Goal: Task Accomplishment & Management: Manage account settings

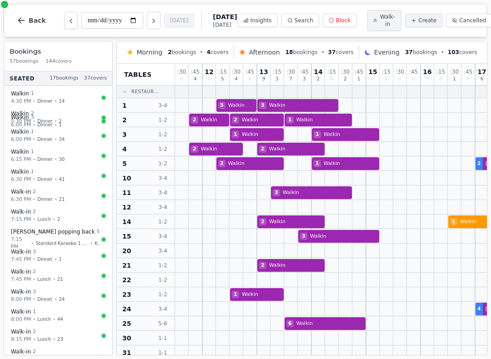
scroll to position [0, 2]
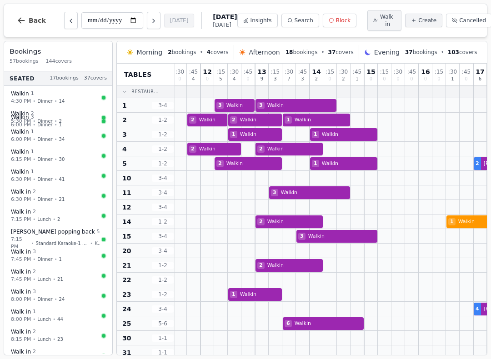
click at [23, 26] on button "Back" at bounding box center [32, 21] width 44 height 22
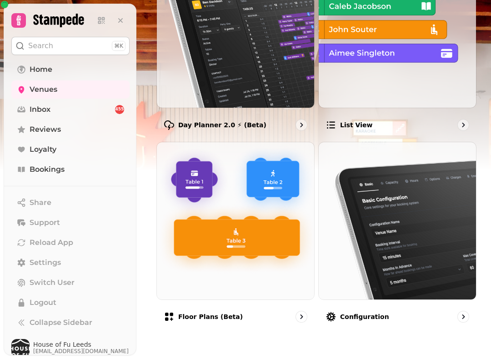
scroll to position [158, 0]
click at [76, 91] on link "Venues" at bounding box center [70, 90] width 118 height 18
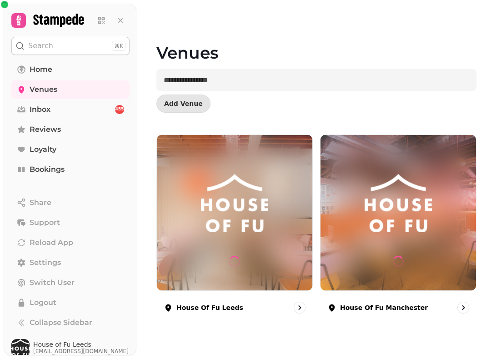
click at [219, 172] on div at bounding box center [235, 213] width 156 height 156
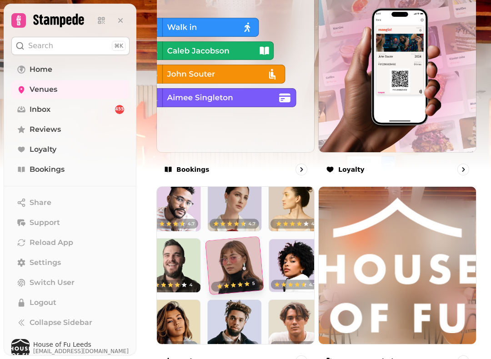
scroll to position [551, 0]
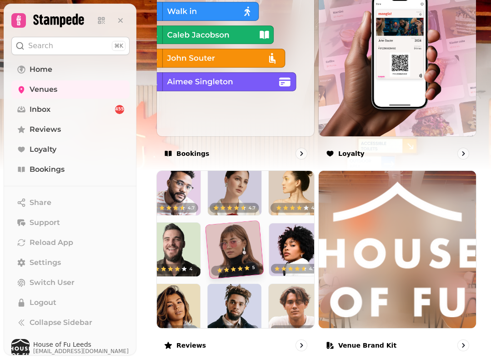
click at [292, 85] on img at bounding box center [235, 57] width 157 height 157
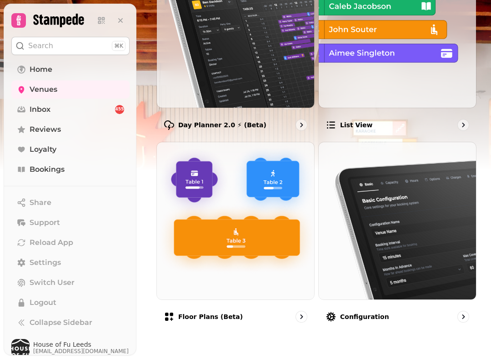
scroll to position [158, 0]
click at [418, 70] on img at bounding box center [397, 28] width 157 height 157
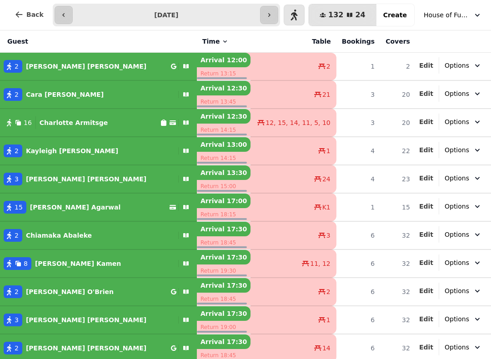
click at [21, 25] on button "Back" at bounding box center [29, 15] width 44 height 22
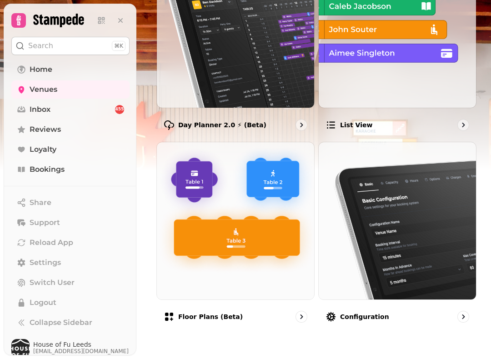
scroll to position [158, 0]
click at [297, 126] on div "Day Planner 2.0 ⚡ (Beta)" at bounding box center [236, 125] width 158 height 26
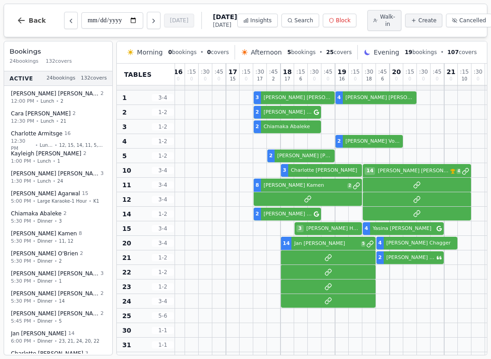
scroll to position [7, 249]
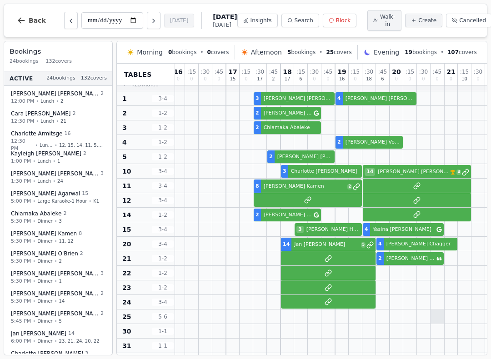
click at [443, 314] on div at bounding box center [437, 316] width 13 height 13
click at [445, 295] on div at bounding box center [452, 288] width 14 height 14
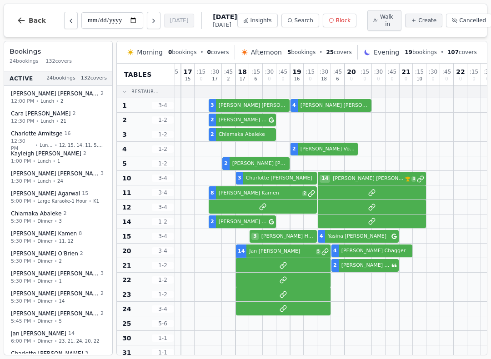
scroll to position [0, 294]
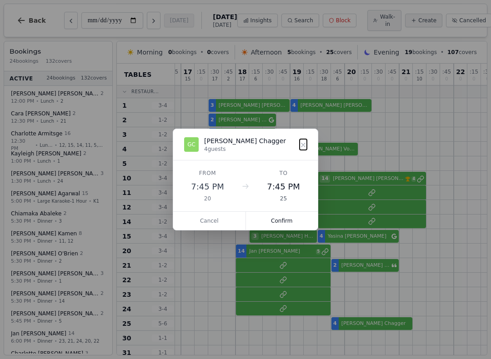
click at [288, 220] on button "Confirm" at bounding box center [282, 221] width 72 height 18
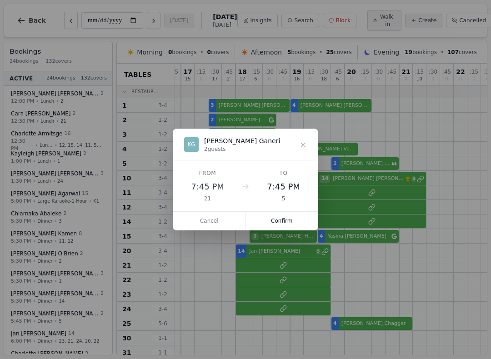
click at [293, 223] on button "Confirm" at bounding box center [282, 221] width 72 height 18
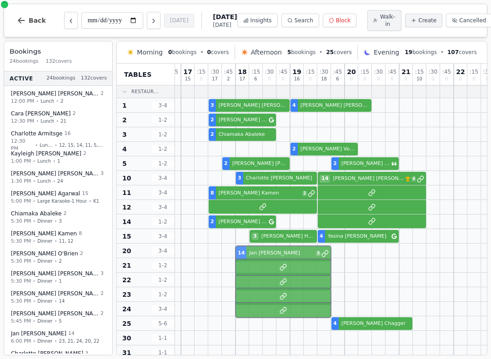
click at [303, 287] on div at bounding box center [297, 280] width 14 height 14
select select "****"
select select "**"
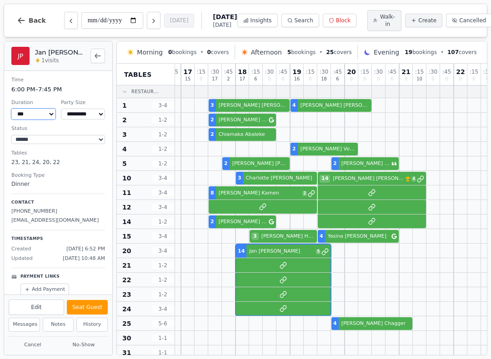
click at [40, 116] on select "*** *** *** ***** ****** ****** ****** ***** ****** ****** ****** ***** ****** …" at bounding box center [33, 114] width 44 height 11
select select "****"
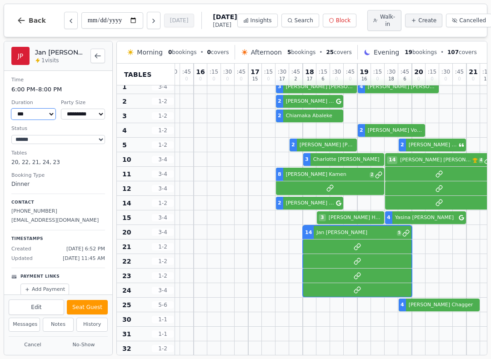
scroll to position [20, 227]
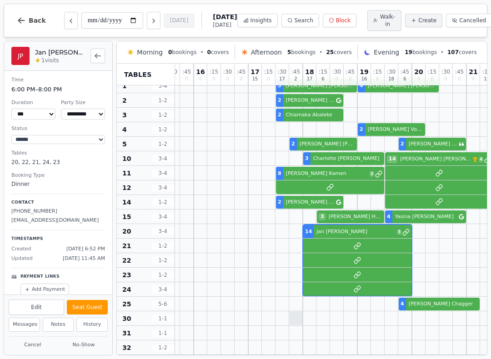
click at [295, 325] on div at bounding box center [296, 318] width 13 height 13
click at [419, 23] on span "Create" at bounding box center [428, 20] width 18 height 7
select select "****"
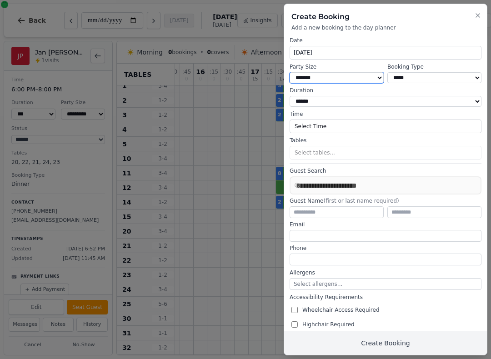
click at [365, 72] on select "* ***** * ****** * ****** * ****** * ****** * ****** * ****** * ****** * ******…" at bounding box center [337, 77] width 94 height 11
select select "*"
click at [450, 75] on select "**********" at bounding box center [435, 77] width 94 height 11
select select "**********"
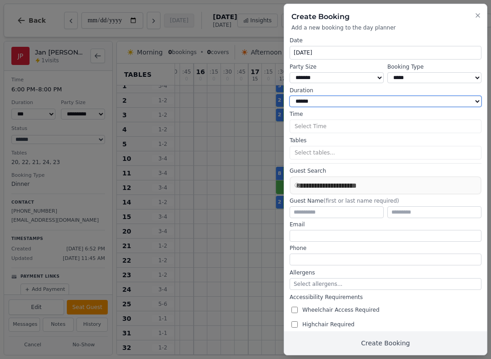
click at [422, 98] on select "**********" at bounding box center [386, 101] width 192 height 11
click at [326, 124] on button "Select Time" at bounding box center [386, 127] width 192 height 14
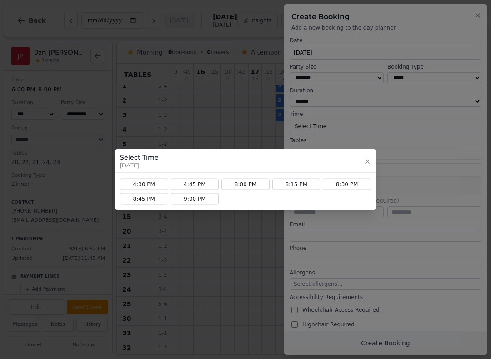
click at [364, 162] on icon "button" at bounding box center [367, 161] width 7 height 7
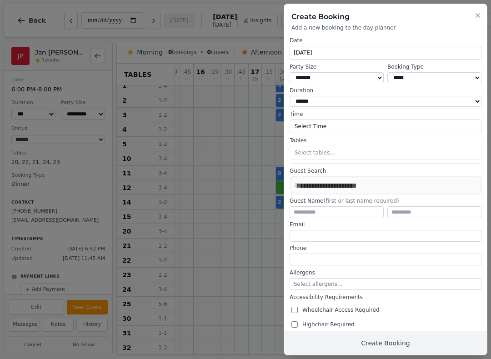
click at [432, 120] on button "Select Time" at bounding box center [386, 127] width 192 height 14
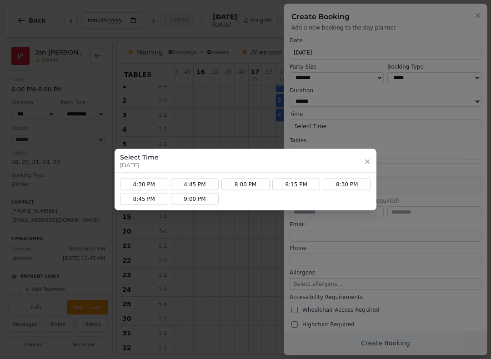
click at [194, 186] on button "4:45 PM" at bounding box center [195, 185] width 48 height 12
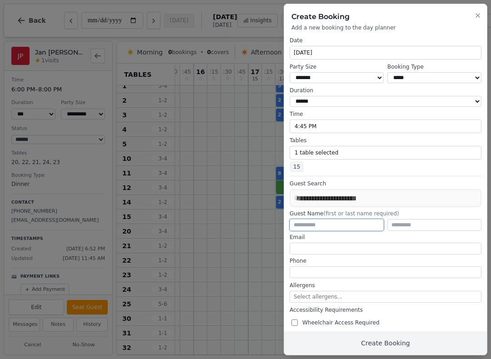
click at [364, 224] on input "text" at bounding box center [337, 225] width 94 height 12
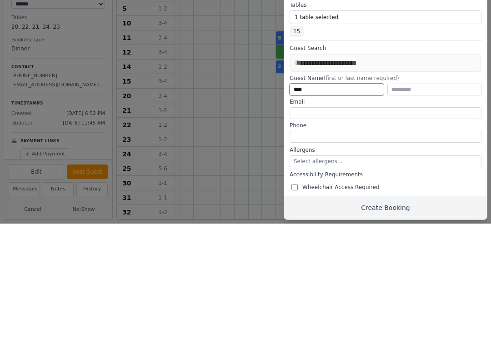
type input "****"
click at [417, 219] on input "text" at bounding box center [435, 225] width 94 height 12
type input "********"
click at [436, 243] on input "email" at bounding box center [386, 249] width 192 height 12
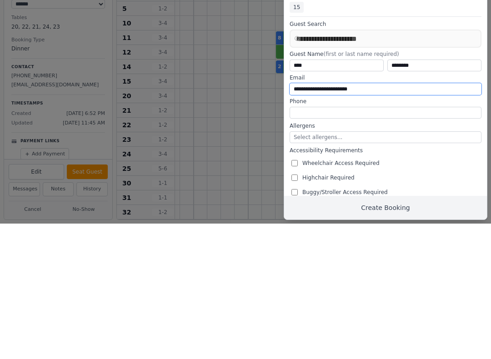
scroll to position [25, 0]
type input "**********"
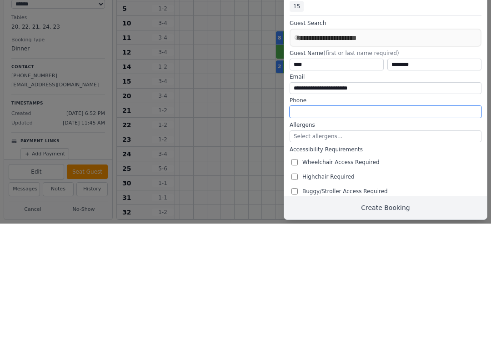
click at [435, 242] on input "tel" at bounding box center [386, 248] width 192 height 12
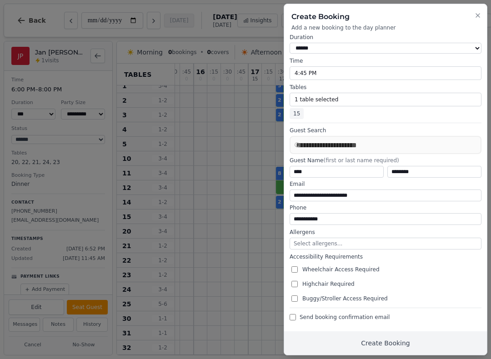
scroll to position [53, 0]
type input "**********"
click at [365, 344] on button "Create Booking" at bounding box center [385, 344] width 203 height 24
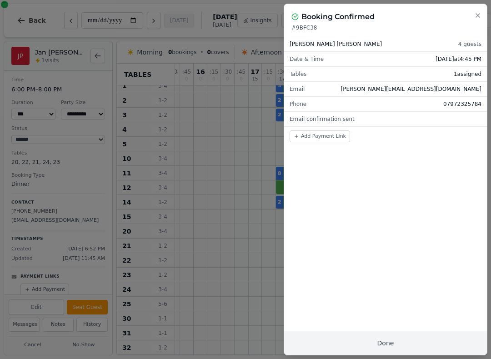
scroll to position [0, 0]
click at [389, 346] on button "Done" at bounding box center [385, 344] width 203 height 24
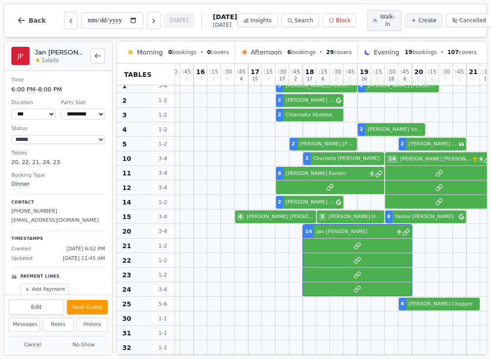
click at [382, 344] on div at bounding box center [378, 348] width 14 height 14
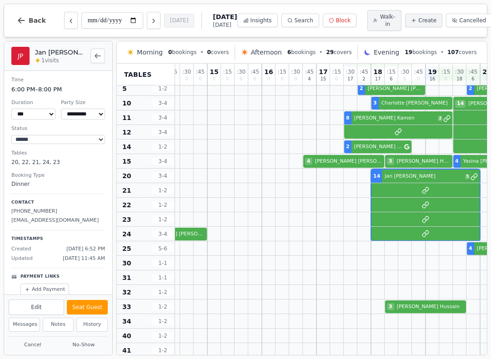
scroll to position [76, 159]
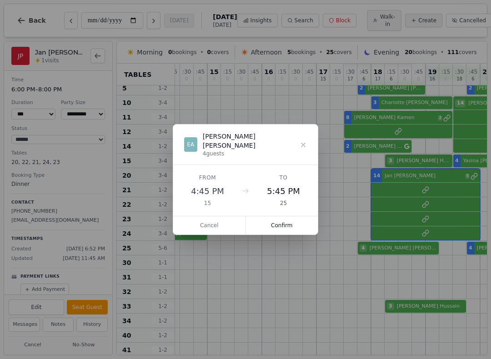
click at [286, 222] on button "Confirm" at bounding box center [282, 226] width 72 height 18
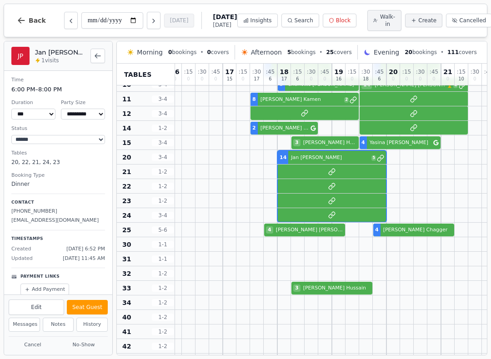
scroll to position [94, 252]
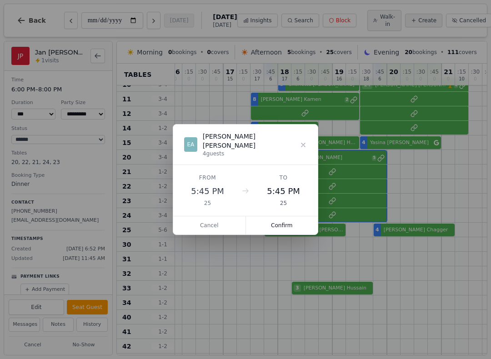
click at [303, 144] on icon at bounding box center [303, 144] width 7 height 7
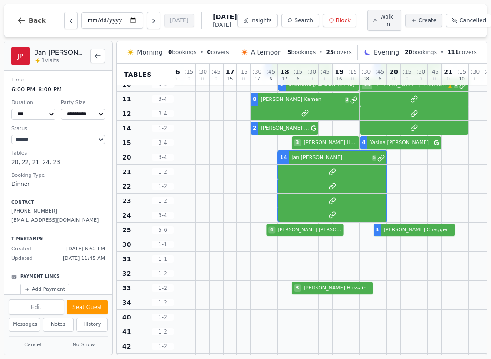
click at [307, 232] on div "4 [PERSON_NAME] 4 [PERSON_NAME]" at bounding box center [237, 230] width 628 height 15
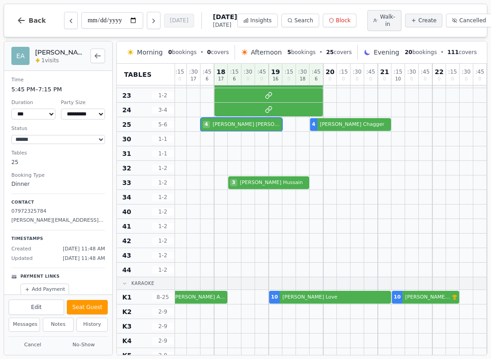
scroll to position [200, 316]
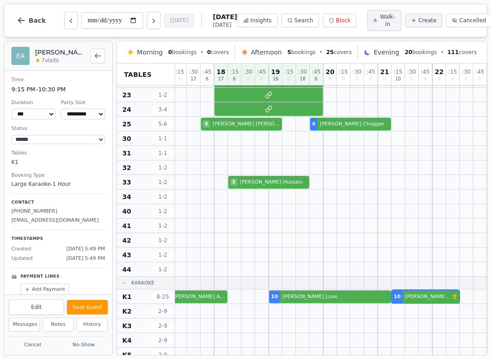
click at [438, 298] on div "15 [PERSON_NAME] 10 [PERSON_NAME] 10 [PERSON_NAME] VIP customer (7 visits)" at bounding box center [173, 297] width 628 height 15
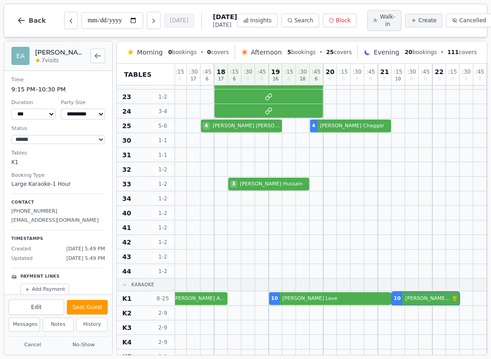
scroll to position [197, 316]
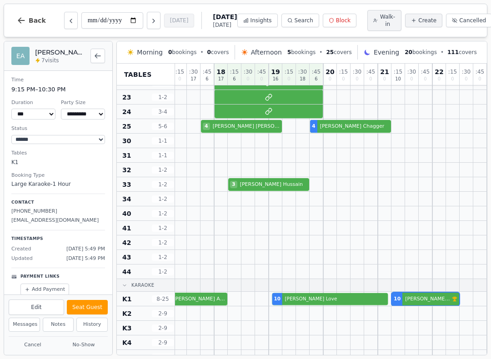
click at [377, 300] on div "15 [PERSON_NAME] 10 [PERSON_NAME] 10 [PERSON_NAME] VIP customer (7 visits)" at bounding box center [173, 299] width 628 height 15
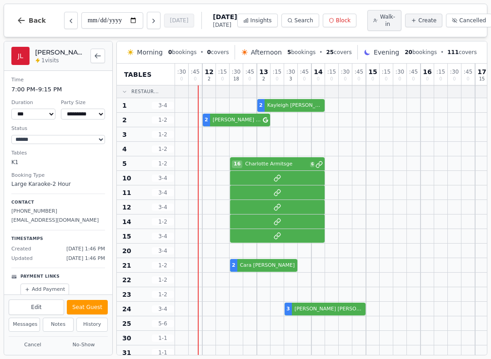
scroll to position [0, 0]
click at [293, 205] on div at bounding box center [489, 207] width 628 height 15
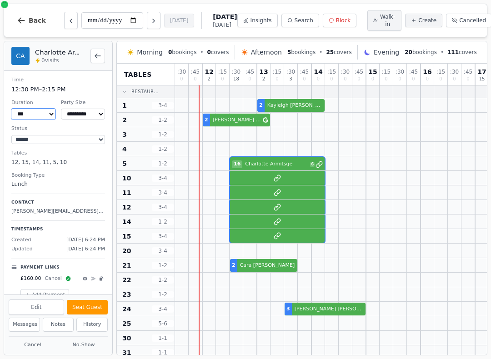
click at [42, 113] on select "*** *** *** ***** ****** ****** ****** ***** ****** ****** ****** ***** ****** …" at bounding box center [33, 114] width 44 height 11
select select "****"
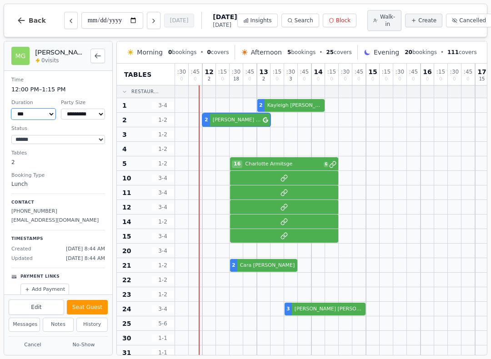
click at [235, 125] on div "2 [PERSON_NAME] 2 [PERSON_NAME]" at bounding box center [489, 120] width 628 height 15
click at [382, 20] on span "Walk-in" at bounding box center [388, 20] width 16 height 15
select select "****"
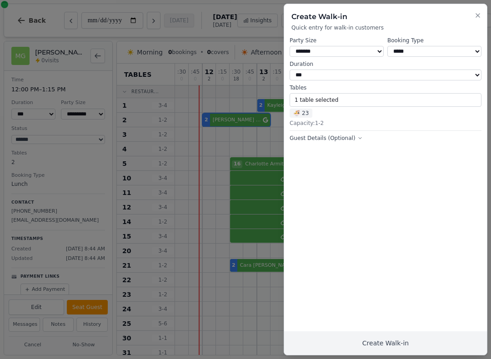
select select "*"
click at [419, 71] on select "*** *** *** ** ****** ****** ****** **" at bounding box center [386, 75] width 192 height 11
click at [364, 102] on button "1 table selected" at bounding box center [386, 100] width 192 height 14
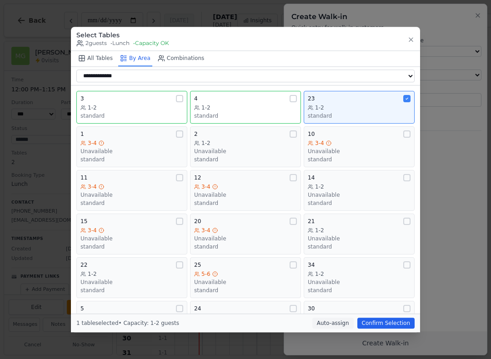
click at [365, 104] on div "1-2" at bounding box center [359, 107] width 103 height 7
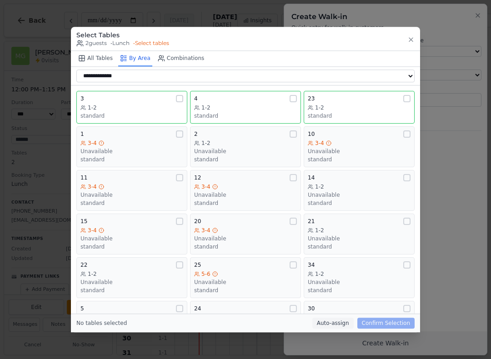
click at [264, 148] on div "Unavailable" at bounding box center [245, 151] width 103 height 7
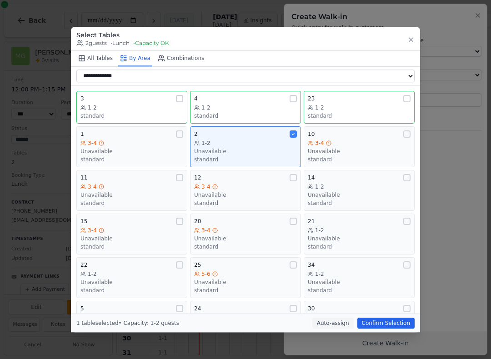
click at [387, 327] on button "Confirm Selection" at bounding box center [386, 323] width 57 height 11
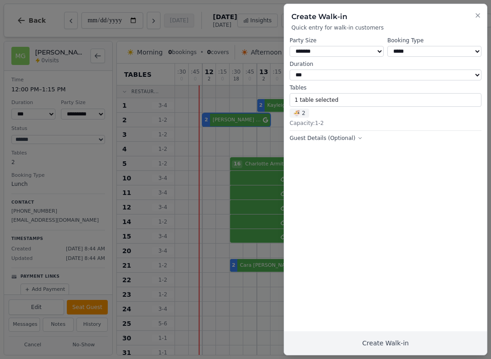
click at [383, 332] on button "Create Walk-in" at bounding box center [385, 344] width 203 height 24
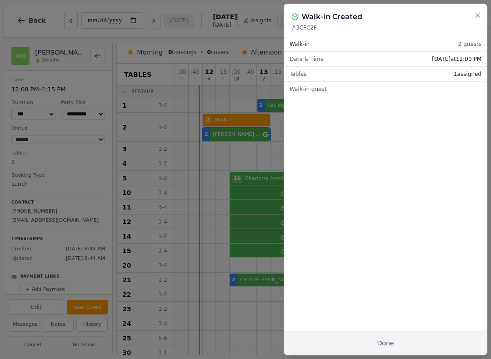
click at [481, 10] on button "Close" at bounding box center [478, 15] width 7 height 11
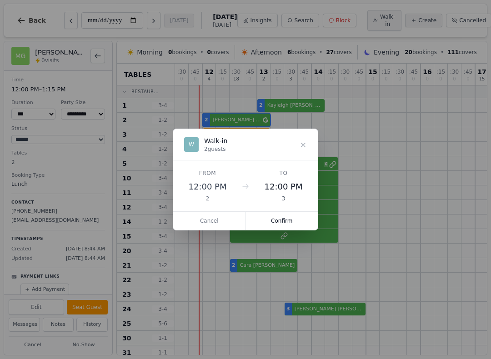
click at [287, 228] on button "Confirm" at bounding box center [282, 221] width 72 height 18
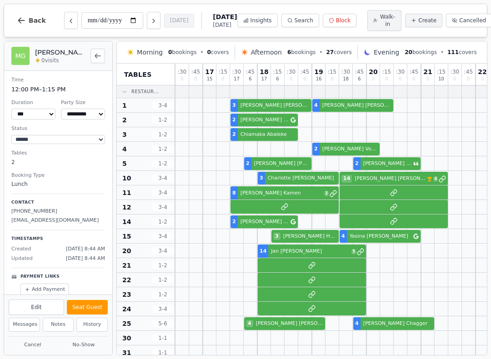
scroll to position [0, 273]
click at [283, 325] on div "4 [PERSON_NAME] 4 [PERSON_NAME]" at bounding box center [217, 324] width 628 height 15
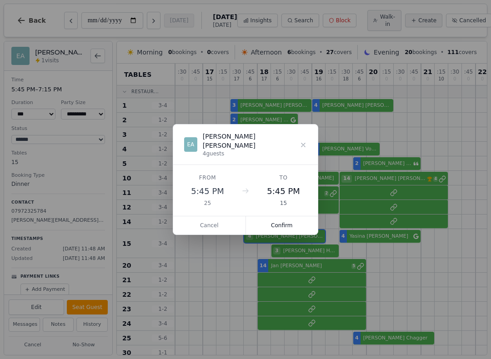
click at [284, 228] on button "Confirm" at bounding box center [282, 226] width 72 height 18
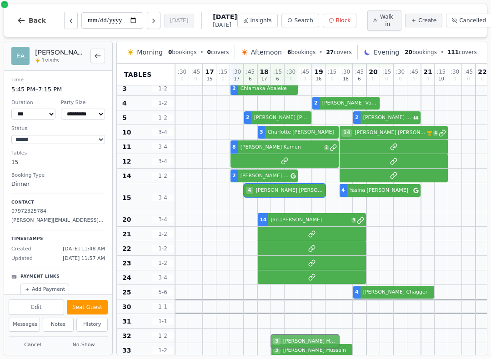
scroll to position [55, 273]
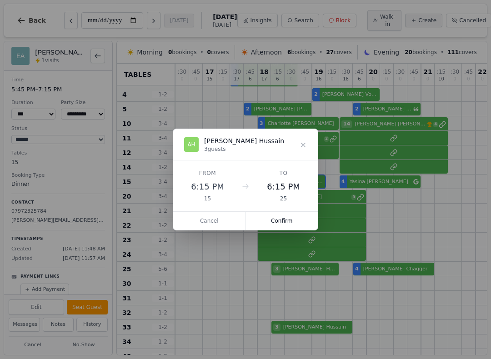
click at [287, 223] on button "Confirm" at bounding box center [282, 221] width 72 height 18
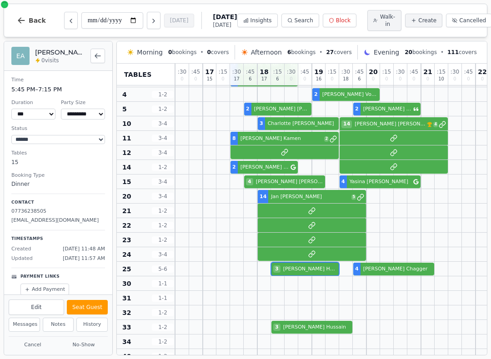
click at [310, 271] on div "3 [PERSON_NAME] 4 [PERSON_NAME]" at bounding box center [217, 269] width 628 height 15
click at [36, 119] on select "*** *** *** ***** ****** ****** ****** ***** ****** ****** ****** ***** ****** …" at bounding box center [33, 114] width 44 height 11
select select "****"
click at [323, 295] on div at bounding box center [319, 298] width 14 height 14
click at [444, 232] on div at bounding box center [442, 225] width 14 height 14
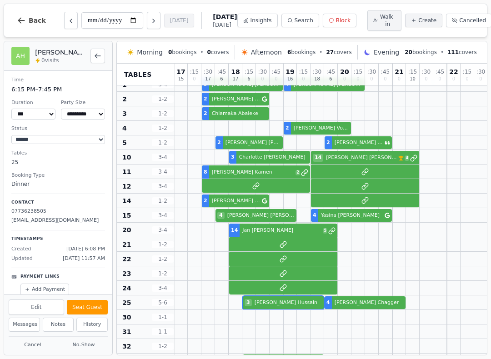
scroll to position [21, 302]
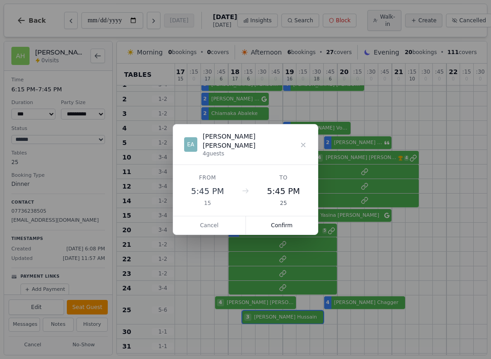
click at [298, 223] on button "Confirm" at bounding box center [282, 226] width 72 height 18
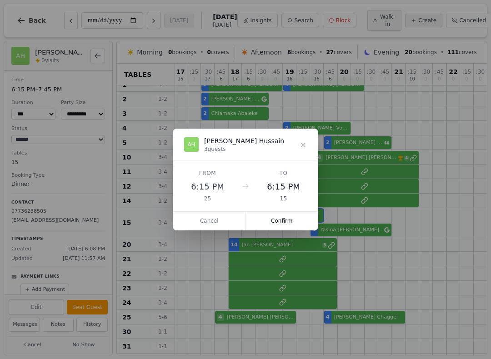
click at [292, 221] on button "Confirm" at bounding box center [282, 221] width 72 height 18
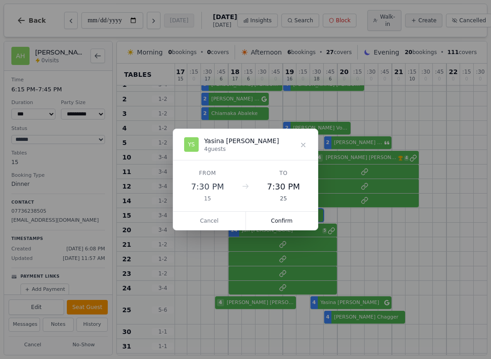
click at [293, 221] on button "Confirm" at bounding box center [282, 221] width 72 height 18
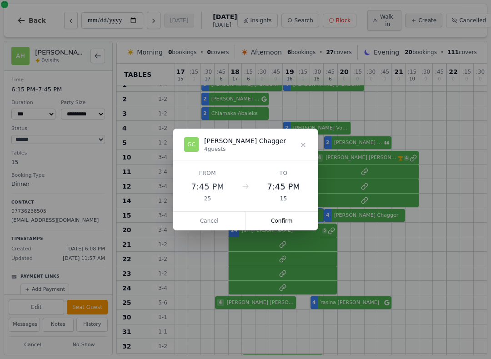
click at [294, 228] on button "Confirm" at bounding box center [282, 221] width 72 height 18
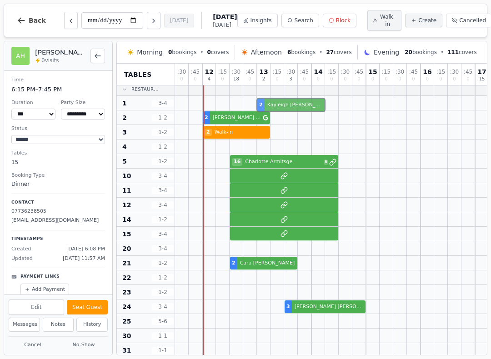
scroll to position [0, 0]
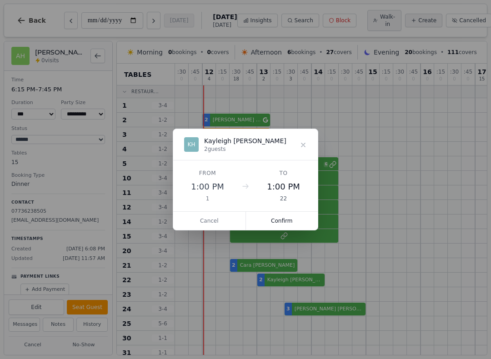
click at [290, 219] on button "Confirm" at bounding box center [282, 221] width 72 height 18
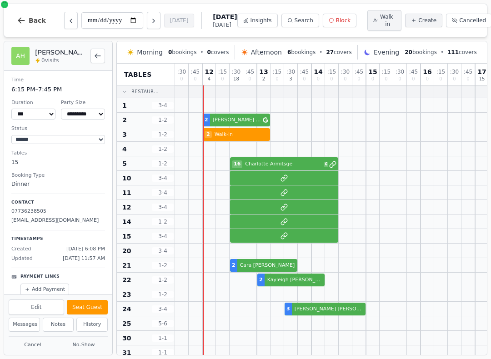
click at [380, 22] on span "Walk-in" at bounding box center [388, 20] width 16 height 15
select select "****"
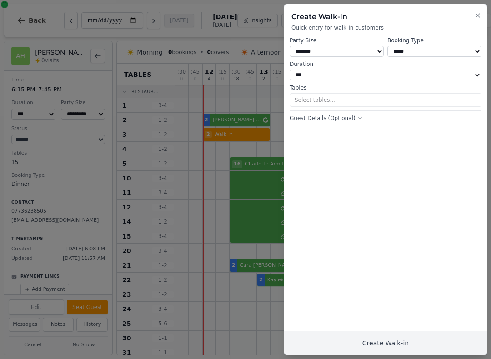
select select "*"
click at [391, 93] on button "1 table selected" at bounding box center [386, 100] width 192 height 14
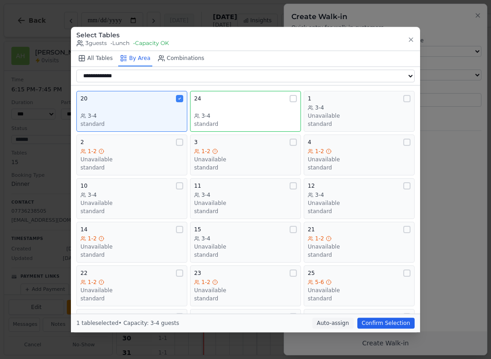
click at [347, 95] on div "1" at bounding box center [359, 98] width 103 height 7
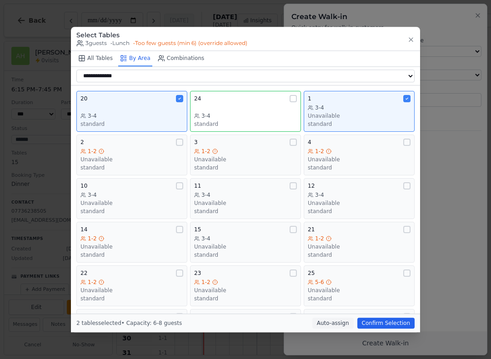
click at [160, 106] on div "20 3-4 standard" at bounding box center [132, 111] width 103 height 33
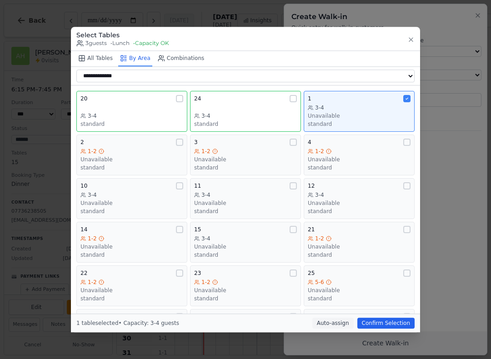
click at [395, 329] on button "Confirm Selection" at bounding box center [386, 323] width 57 height 11
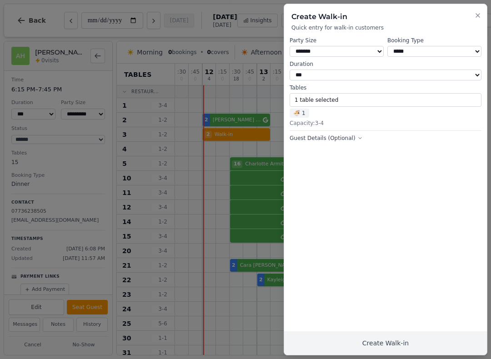
click at [413, 345] on button "Create Walk-in" at bounding box center [385, 344] width 203 height 24
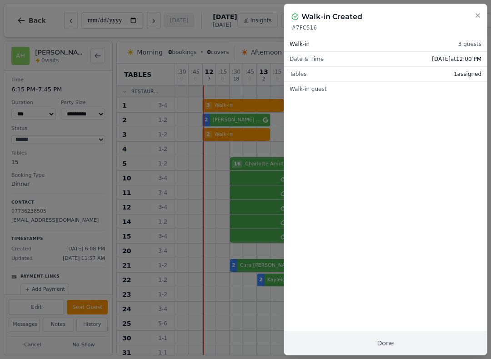
click at [442, 345] on button "Done" at bounding box center [385, 344] width 203 height 24
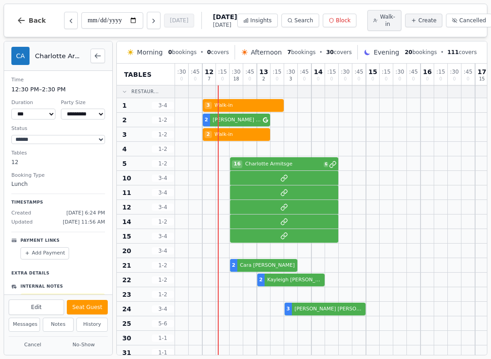
click at [247, 208] on div at bounding box center [489, 207] width 628 height 15
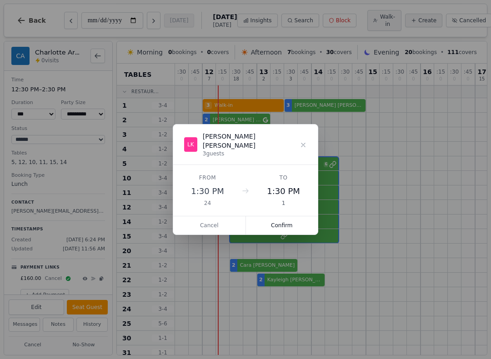
click at [297, 224] on button "Confirm" at bounding box center [282, 226] width 72 height 18
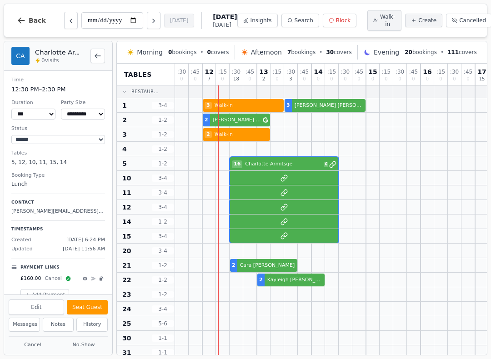
click at [380, 25] on span "Walk-in" at bounding box center [388, 20] width 16 height 15
select select "****"
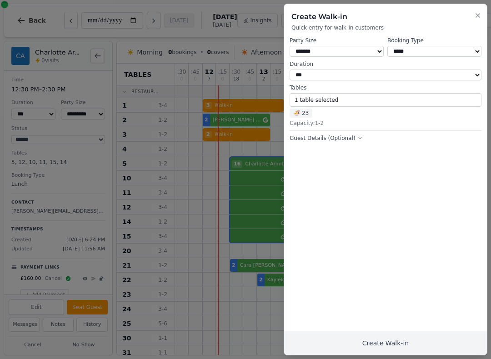
select select "*"
click at [328, 99] on button "1 table selected" at bounding box center [386, 100] width 192 height 14
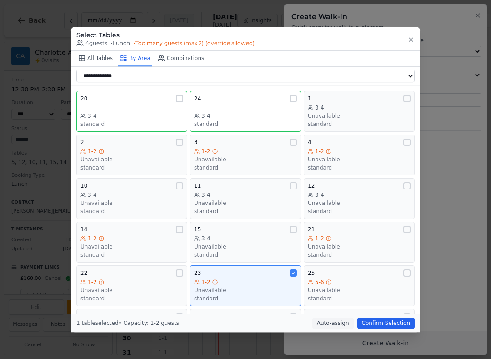
click at [233, 287] on div "Unavailable" at bounding box center [245, 290] width 103 height 7
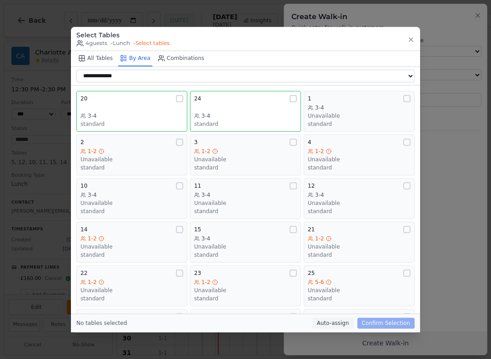
click at [229, 91] on button "24 3-4 standard" at bounding box center [245, 111] width 111 height 41
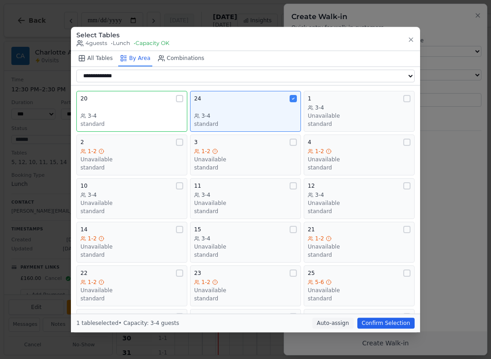
click at [373, 329] on button "Confirm Selection" at bounding box center [386, 323] width 57 height 11
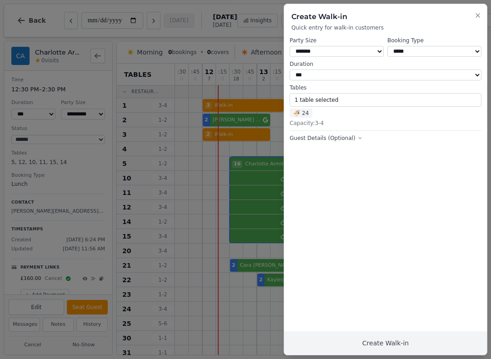
click at [351, 345] on button "Create Walk-in" at bounding box center [385, 344] width 203 height 24
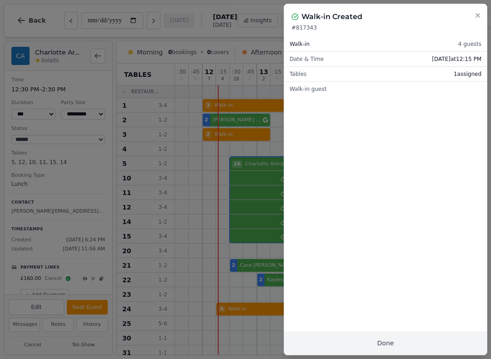
click at [374, 342] on button "Done" at bounding box center [385, 344] width 203 height 24
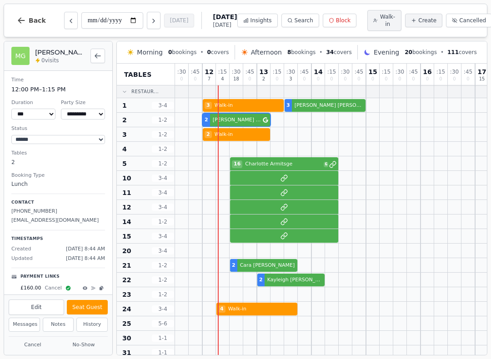
click at [239, 121] on div "2 [PERSON_NAME] 2 [PERSON_NAME]" at bounding box center [489, 120] width 628 height 15
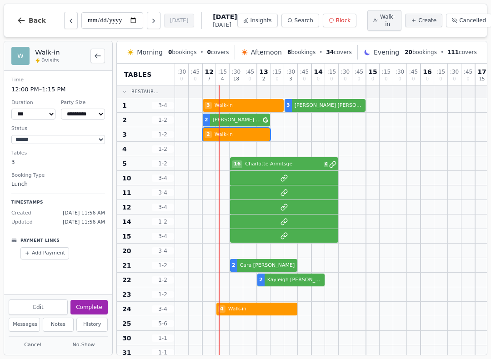
click at [235, 136] on div "2 Walk-in 2 Chiamaka Abaleke" at bounding box center [489, 134] width 628 height 15
click at [33, 341] on button "Cancel" at bounding box center [33, 345] width 48 height 11
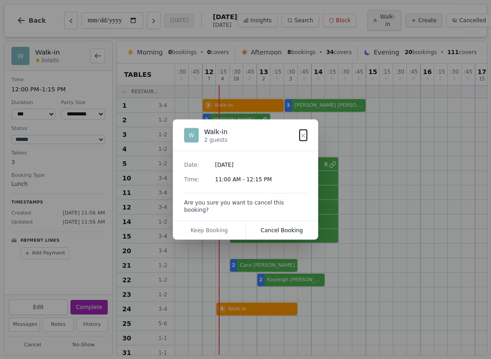
click at [295, 229] on button "Cancel Booking" at bounding box center [282, 231] width 72 height 18
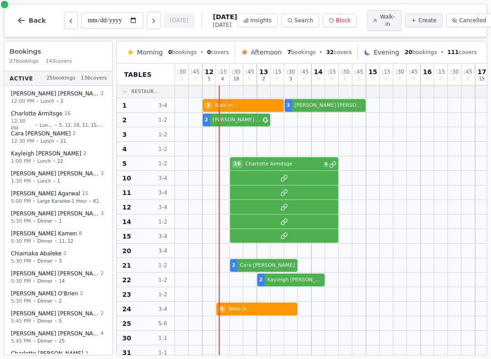
select select "****"
select select "*"
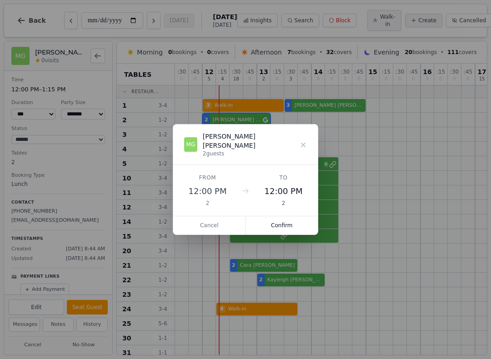
click at [287, 223] on button "Confirm" at bounding box center [282, 226] width 72 height 18
click at [285, 217] on button "Confirm" at bounding box center [282, 226] width 72 height 18
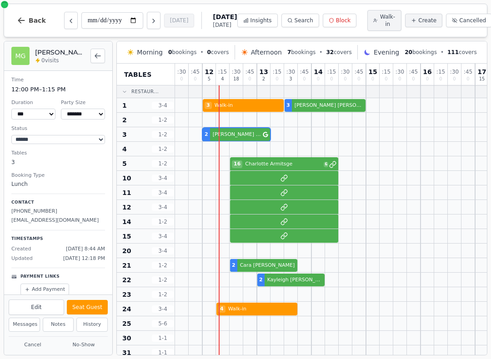
click at [91, 304] on button "Seat Guest" at bounding box center [87, 307] width 41 height 15
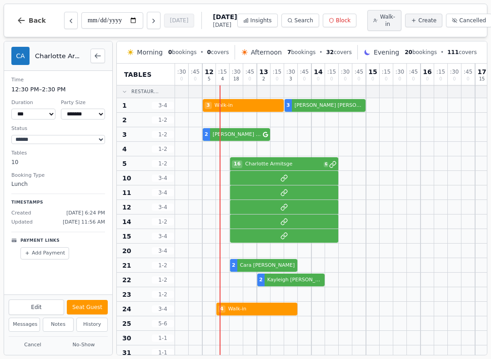
click at [266, 181] on div "3 [PERSON_NAME] 14 [PERSON_NAME] VIP customer (19 visits) 4" at bounding box center [489, 178] width 628 height 15
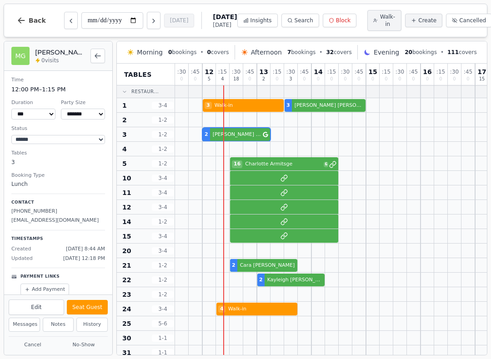
click at [239, 140] on div "2 [PERSON_NAME] 2 [PERSON_NAME]" at bounding box center [489, 134] width 628 height 15
click at [96, 309] on button "Seat Guest" at bounding box center [87, 307] width 41 height 15
click at [380, 18] on span "Walk-in" at bounding box center [388, 20] width 16 height 15
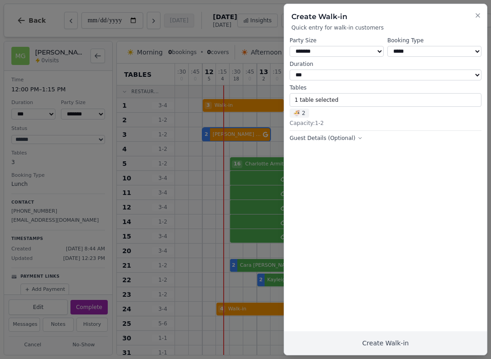
click at [401, 344] on button "Create Walk-in" at bounding box center [385, 344] width 203 height 24
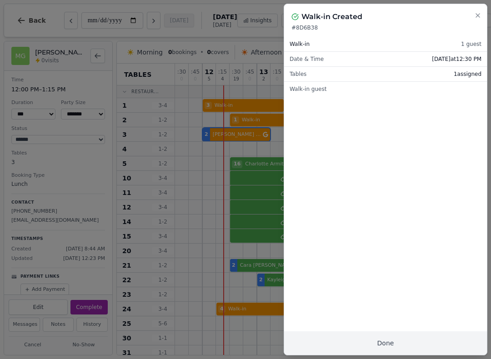
click at [342, 343] on button "Done" at bounding box center [385, 344] width 203 height 24
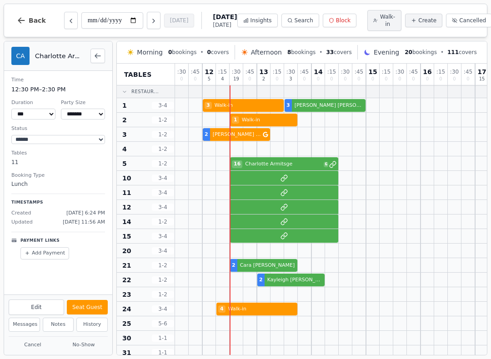
click at [295, 198] on div "8 [PERSON_NAME] 2" at bounding box center [489, 193] width 628 height 15
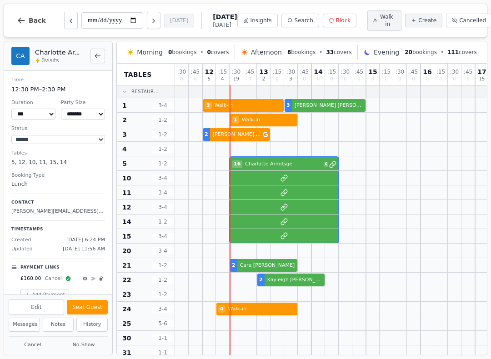
click at [102, 313] on button "Seat Guest" at bounding box center [87, 307] width 41 height 15
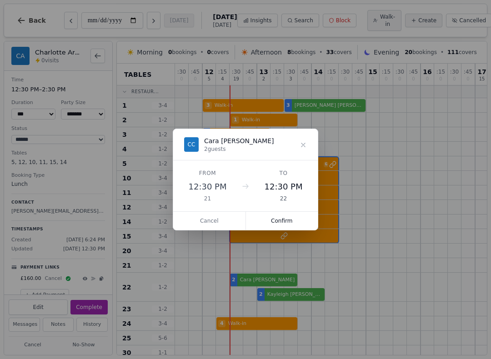
click at [285, 216] on button "Confirm" at bounding box center [282, 221] width 72 height 18
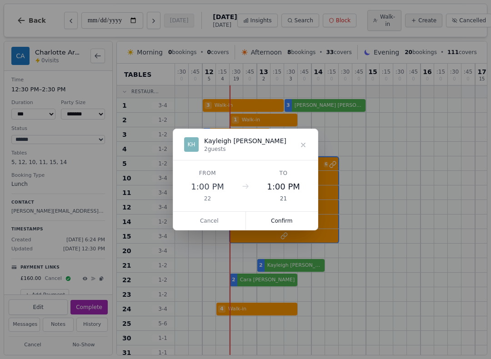
click at [283, 222] on button "Confirm" at bounding box center [282, 221] width 72 height 18
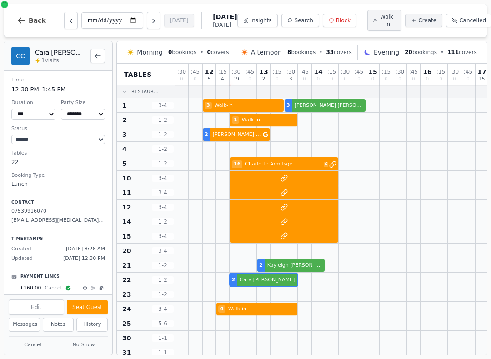
click at [249, 283] on div "2 [PERSON_NAME]" at bounding box center [489, 280] width 628 height 15
click at [103, 309] on button "Seat Guest" at bounding box center [87, 307] width 41 height 15
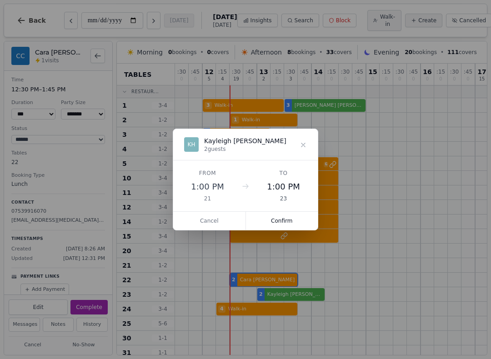
click at [291, 225] on button "Confirm" at bounding box center [282, 221] width 72 height 18
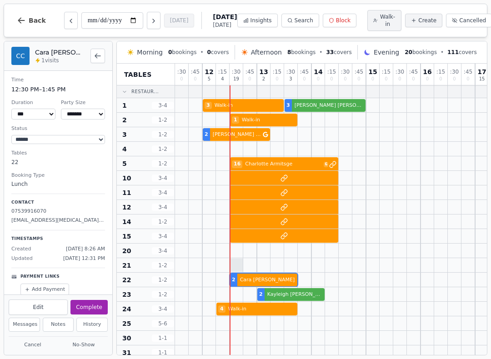
click at [243, 265] on div at bounding box center [250, 265] width 14 height 14
click at [419, 20] on span "Create" at bounding box center [428, 20] width 18 height 7
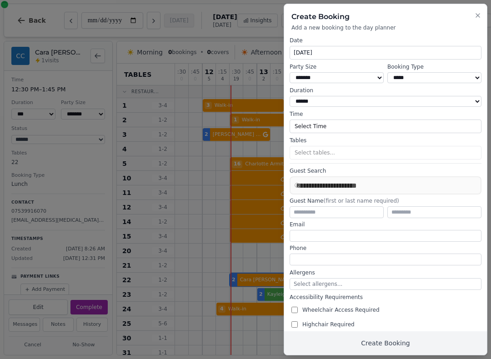
click at [477, 17] on icon "button" at bounding box center [478, 15] width 7 height 7
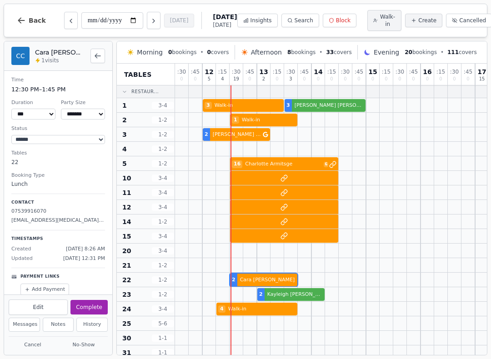
click at [382, 19] on span "Walk-in" at bounding box center [388, 20] width 16 height 15
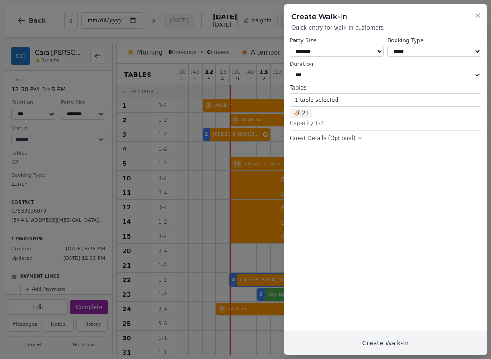
select select "*"
click at [422, 343] on button "Create Walk-in" at bounding box center [385, 344] width 203 height 24
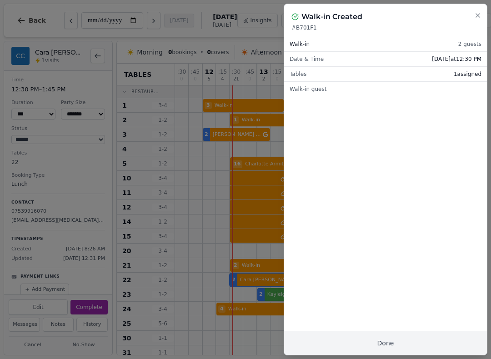
click at [481, 10] on button "Close" at bounding box center [478, 15] width 7 height 11
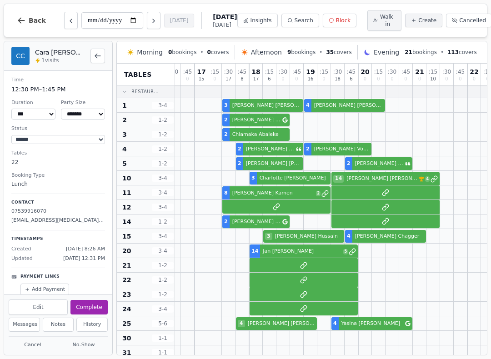
scroll to position [0, 281]
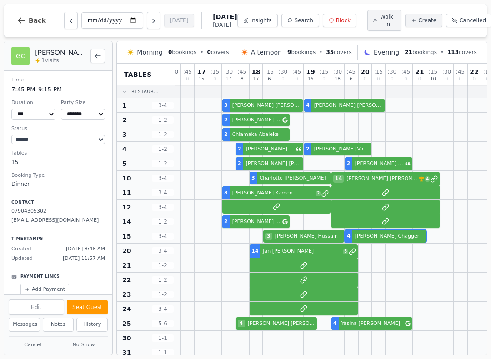
click at [400, 241] on div "3 [PERSON_NAME] 4 [PERSON_NAME]" at bounding box center [208, 236] width 628 height 15
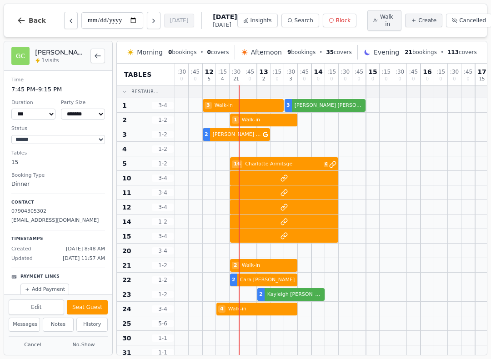
scroll to position [0, 0]
click at [29, 22] on span "Back" at bounding box center [37, 20] width 17 height 6
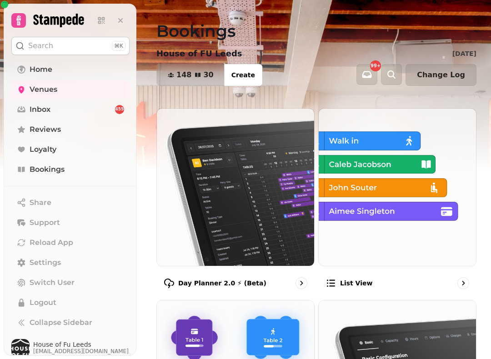
click at [63, 87] on link "Venues" at bounding box center [70, 90] width 118 height 18
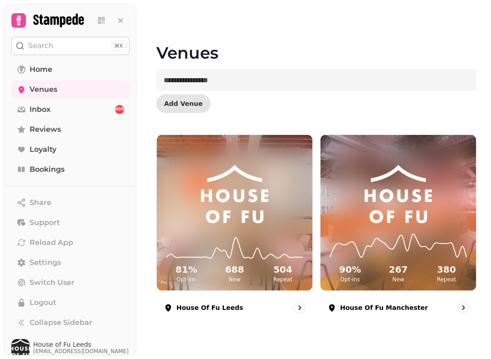
click at [248, 212] on img at bounding box center [235, 194] width 117 height 58
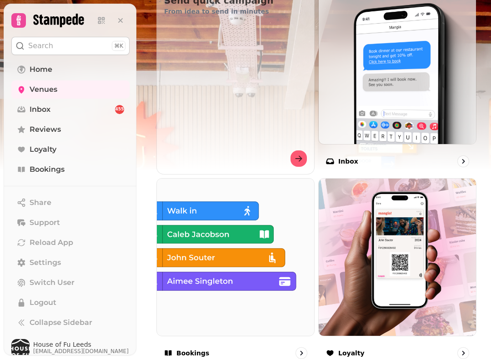
scroll to position [375, 0]
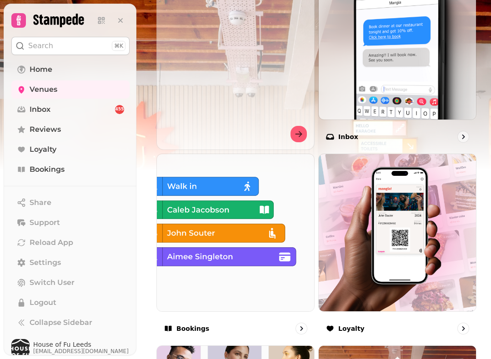
click at [229, 225] on img at bounding box center [235, 232] width 157 height 157
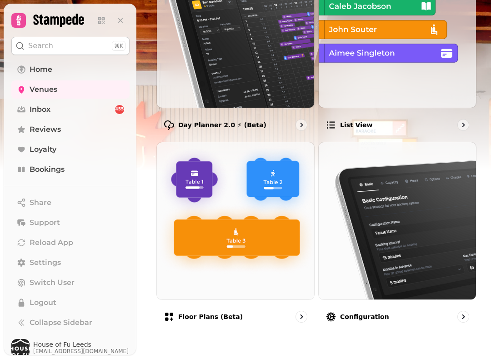
scroll to position [158, 0]
click at [244, 79] on img at bounding box center [235, 28] width 157 height 157
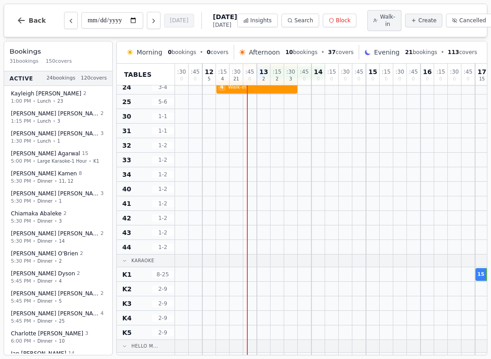
scroll to position [222, 0]
click at [380, 24] on span "Walk-in" at bounding box center [388, 20] width 16 height 15
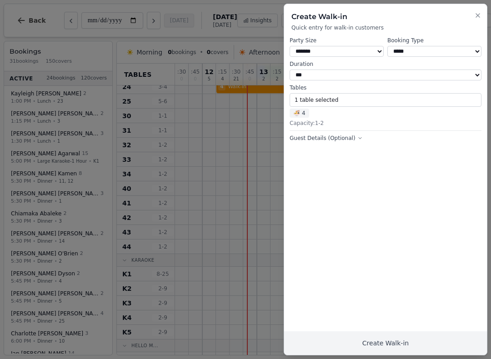
click at [454, 48] on select "**********" at bounding box center [435, 51] width 94 height 11
click at [307, 111] on span "🍜 4" at bounding box center [300, 113] width 20 height 9
click at [369, 93] on button "1 table selected" at bounding box center [386, 100] width 192 height 14
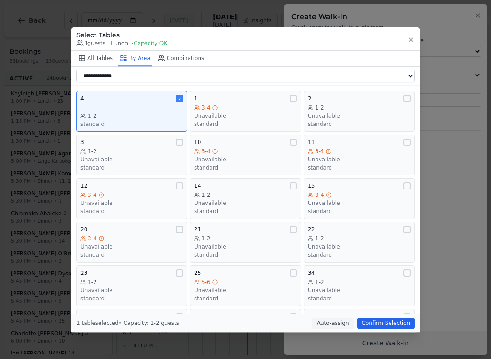
click at [175, 101] on div "4 1-2 standard" at bounding box center [132, 111] width 103 height 33
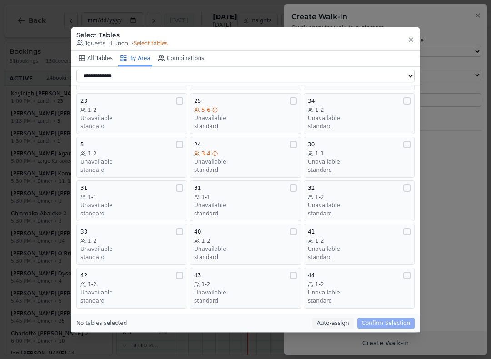
scroll to position [163, 0]
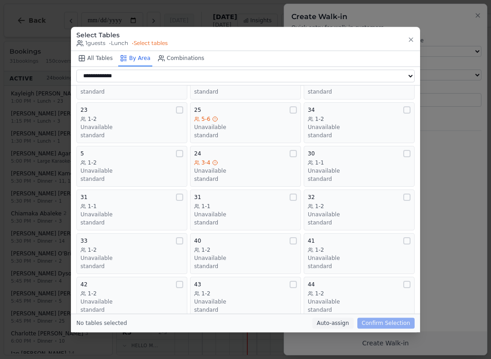
click at [413, 152] on button "30 1-1 Unavailable standard" at bounding box center [359, 166] width 111 height 41
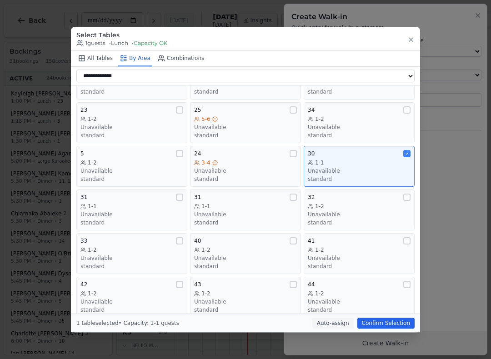
click at [397, 329] on button "Confirm Selection" at bounding box center [386, 323] width 57 height 11
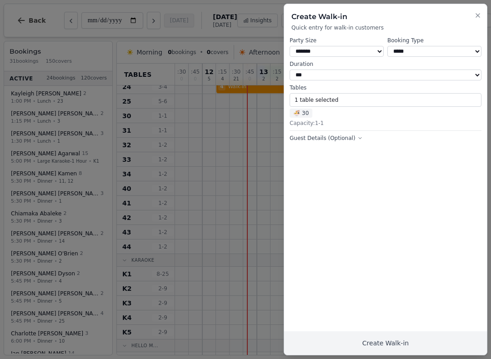
click at [393, 352] on button "Create Walk-in" at bounding box center [385, 344] width 203 height 24
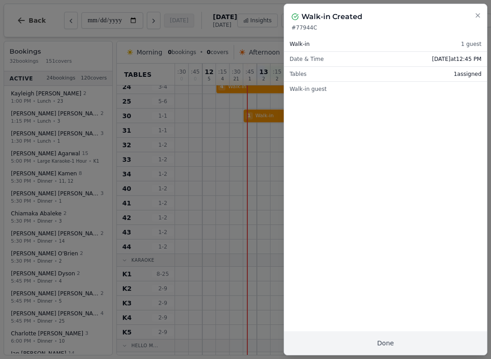
click at [359, 344] on button "Done" at bounding box center [385, 344] width 203 height 24
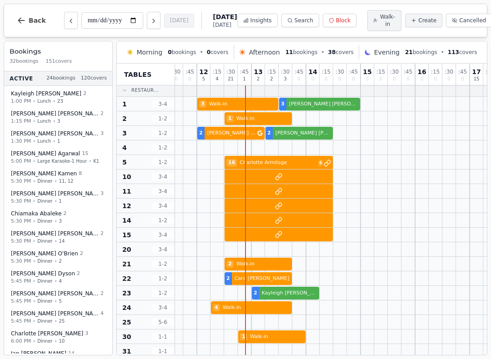
scroll to position [2, 5]
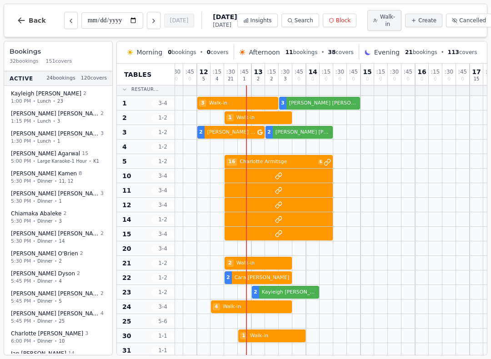
select select "****"
select select "*"
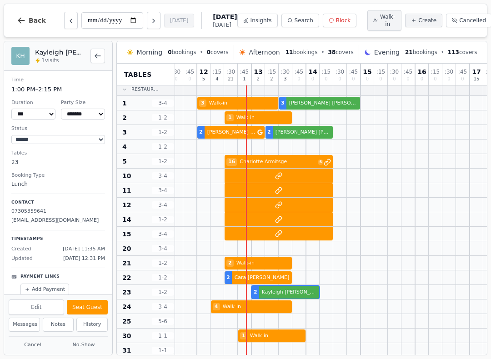
click at [91, 310] on button "Seat Guest" at bounding box center [87, 307] width 41 height 15
click at [380, 25] on span "Walk-in" at bounding box center [388, 20] width 16 height 15
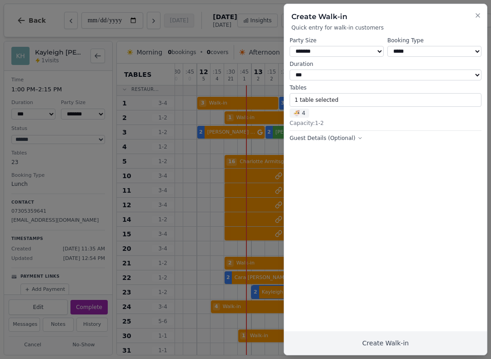
select select "*"
click at [395, 343] on button "Create Walk-in" at bounding box center [385, 344] width 203 height 24
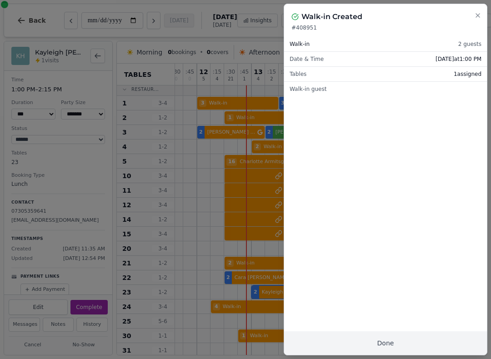
click at [401, 342] on button "Done" at bounding box center [385, 344] width 203 height 24
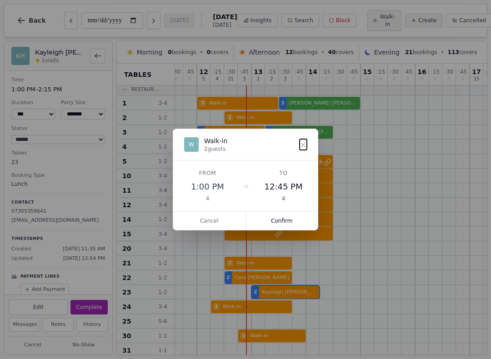
click at [277, 226] on button "Confirm" at bounding box center [282, 221] width 72 height 18
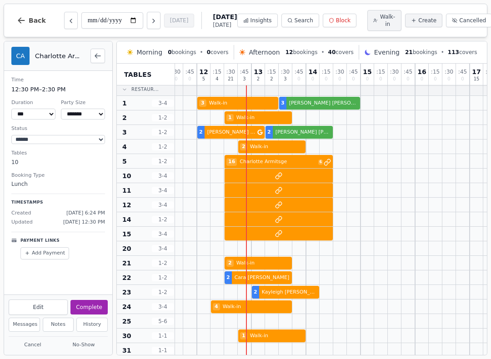
click at [274, 178] on div "3 [PERSON_NAME] 14 [PERSON_NAME] VIP customer (19 visits) 4" at bounding box center [484, 176] width 628 height 15
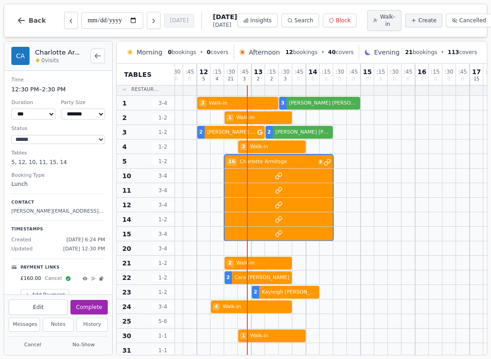
click at [38, 312] on button "Edit" at bounding box center [38, 307] width 59 height 15
select select "**"
select select "****"
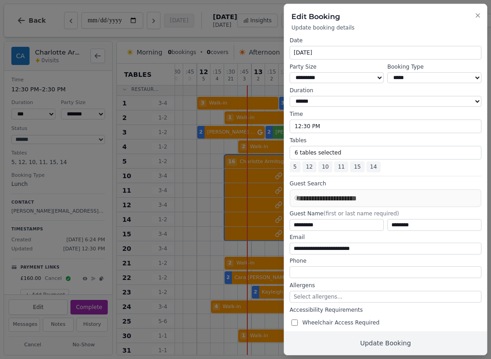
click at [333, 151] on button "6 tables selected" at bounding box center [386, 153] width 192 height 14
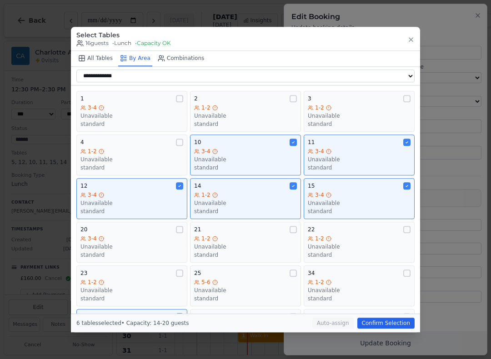
click at [274, 156] on div "Unavailable" at bounding box center [245, 159] width 103 height 7
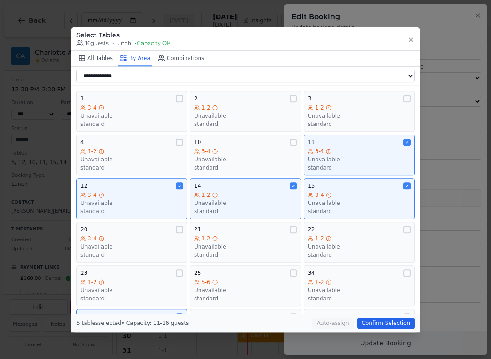
click at [386, 328] on button "Confirm Selection" at bounding box center [386, 323] width 57 height 11
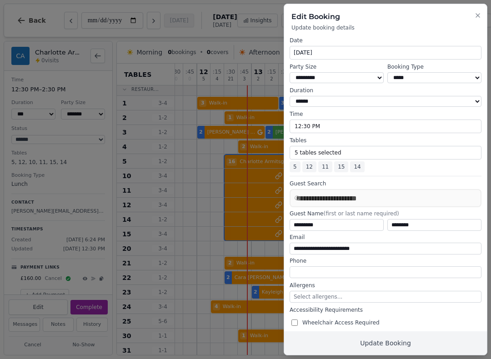
click at [414, 347] on button "Update Booking" at bounding box center [385, 344] width 203 height 24
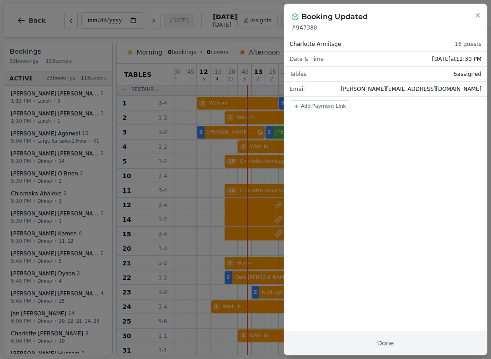
click at [415, 350] on button "Done" at bounding box center [385, 344] width 203 height 24
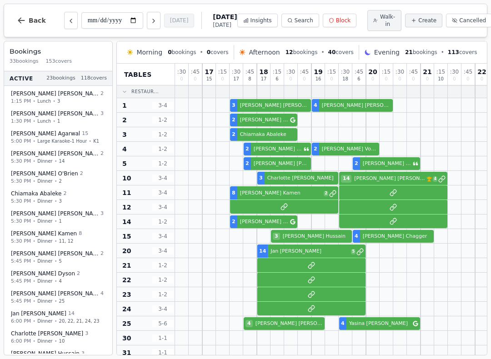
scroll to position [0, 273]
click at [381, 354] on div at bounding box center [387, 353] width 14 height 14
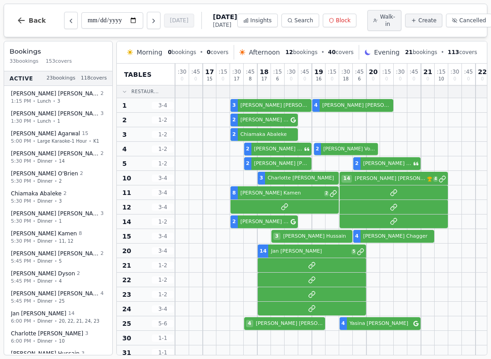
select select "****"
select select "*"
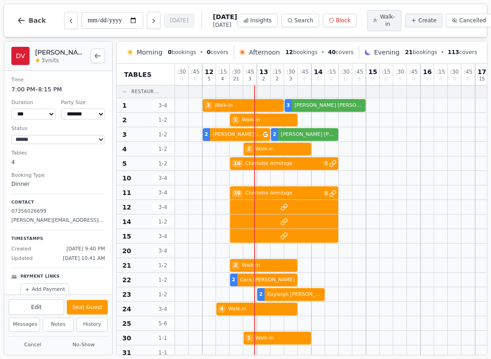
scroll to position [0, 0]
click at [374, 23] on icon at bounding box center [376, 20] width 5 height 5
select select "****"
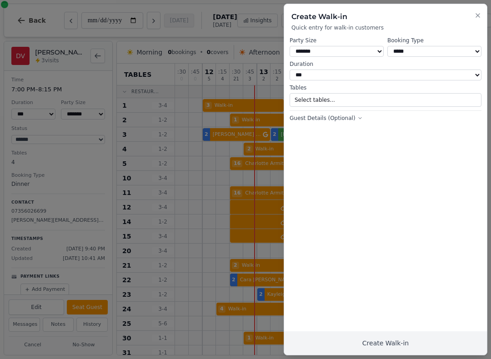
select select "*"
click at [413, 348] on button "Create Walk-in" at bounding box center [385, 344] width 203 height 24
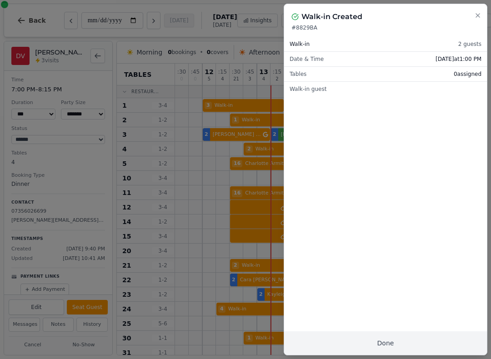
click at [210, 213] on div at bounding box center [245, 179] width 491 height 359
click at [477, 16] on icon "button" at bounding box center [478, 15] width 7 height 7
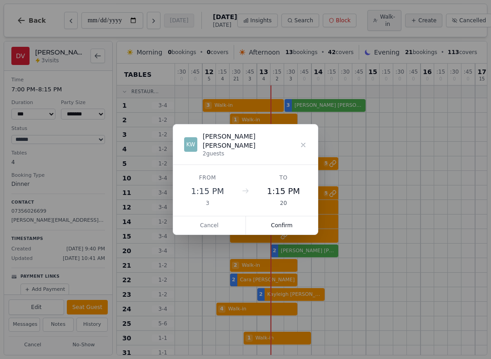
click at [282, 225] on button "Confirm" at bounding box center [282, 226] width 72 height 18
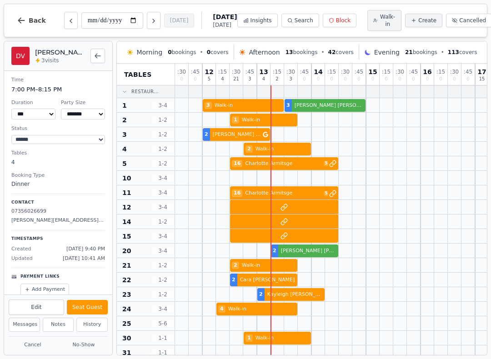
click at [381, 20] on span "Walk-in" at bounding box center [388, 20] width 16 height 15
select select "****"
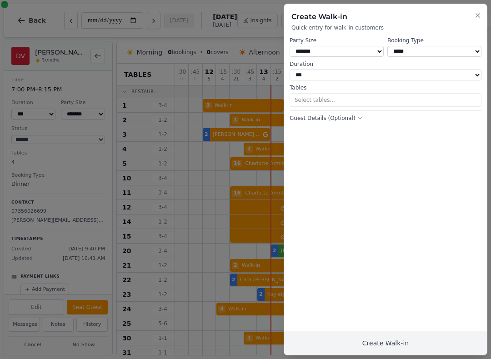
select select "*"
click at [358, 93] on button "1 table selected" at bounding box center [386, 100] width 192 height 14
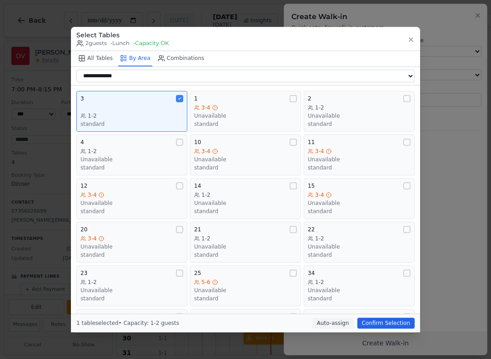
click at [234, 148] on div "3-4" at bounding box center [245, 151] width 103 height 7
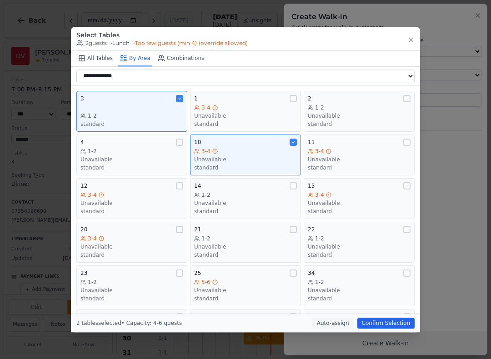
click at [163, 102] on div "3 1-2 standard" at bounding box center [132, 111] width 103 height 33
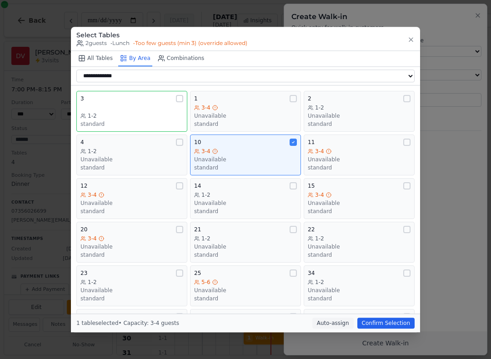
click at [379, 328] on button "Confirm Selection" at bounding box center [386, 323] width 57 height 11
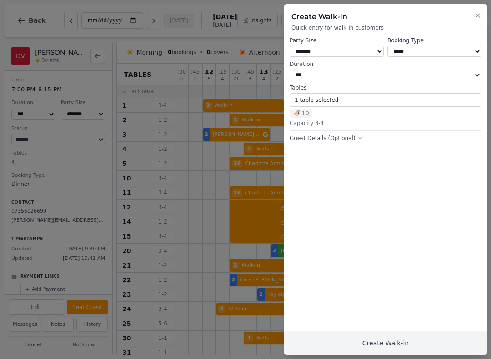
click at [387, 341] on button "Create Walk-in" at bounding box center [385, 344] width 203 height 24
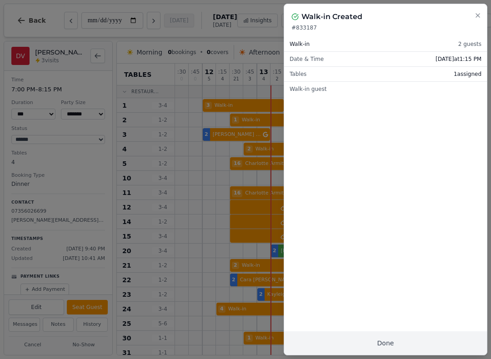
click at [391, 344] on button "Done" at bounding box center [385, 344] width 203 height 24
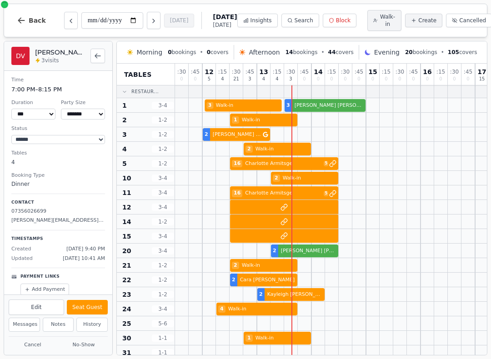
click at [251, 101] on div at bounding box center [250, 105] width 14 height 14
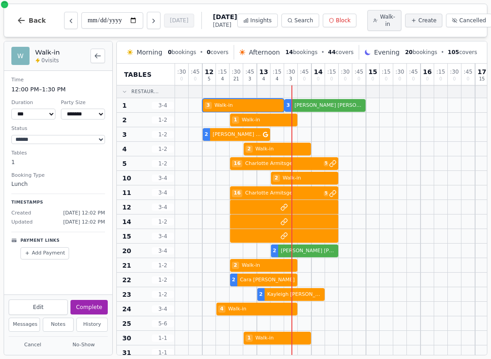
click at [84, 309] on button "Complete" at bounding box center [89, 307] width 37 height 15
click at [273, 121] on div "1 Walk-in 2 [PERSON_NAME]" at bounding box center [489, 120] width 628 height 15
click at [96, 309] on button "Complete" at bounding box center [89, 307] width 37 height 15
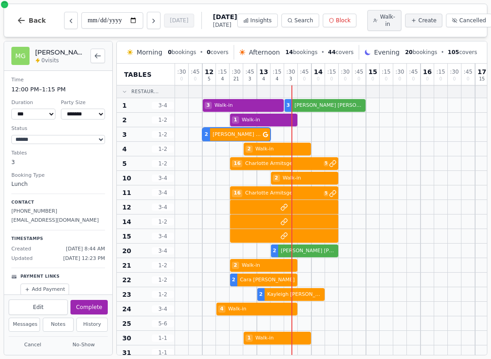
click at [236, 129] on div at bounding box center [237, 134] width 14 height 14
click at [95, 303] on button "Complete" at bounding box center [89, 307] width 37 height 15
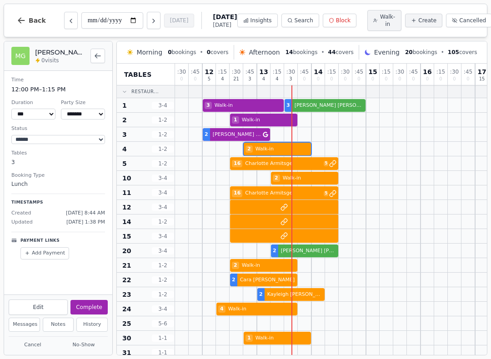
click at [284, 152] on div "2 Walk-in 2 [PERSON_NAME] 2 [PERSON_NAME]" at bounding box center [489, 149] width 628 height 15
click at [263, 167] on div "16 [PERSON_NAME] 5 2 [PERSON_NAME] 2 [PERSON_NAME]" at bounding box center [489, 164] width 628 height 15
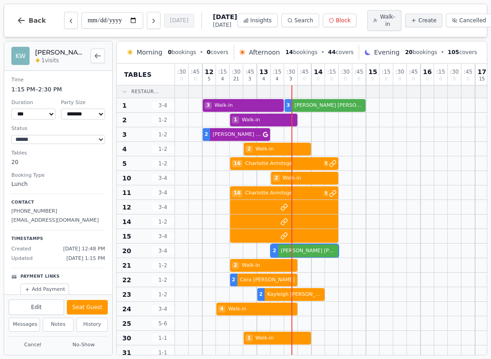
click at [313, 254] on div "2 [PERSON_NAME] [DATE][PERSON_NAME] 5" at bounding box center [489, 251] width 628 height 15
click at [91, 306] on button "Seat Guest" at bounding box center [87, 307] width 41 height 15
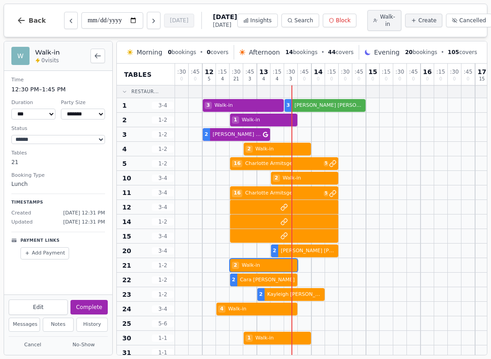
click at [268, 268] on div "2 Walk-in" at bounding box center [489, 265] width 628 height 15
click at [93, 307] on button "Complete" at bounding box center [89, 307] width 37 height 15
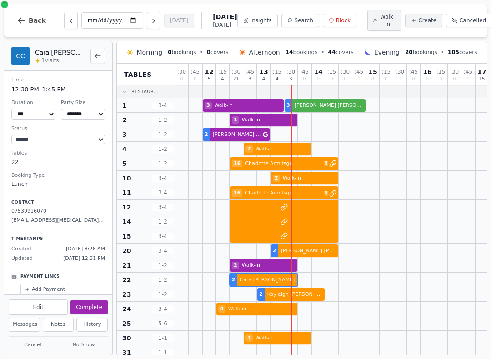
click at [263, 285] on div "2 [PERSON_NAME]" at bounding box center [489, 280] width 628 height 15
click at [90, 311] on button "Complete" at bounding box center [89, 307] width 37 height 15
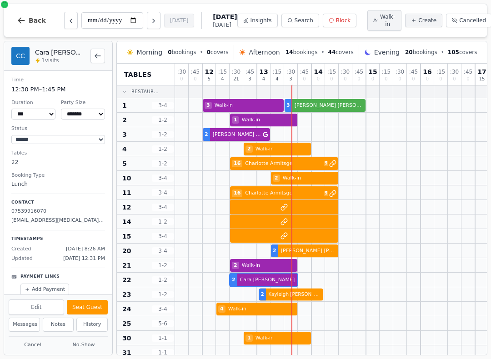
click at [288, 298] on div "2 [PERSON_NAME]" at bounding box center [489, 295] width 628 height 15
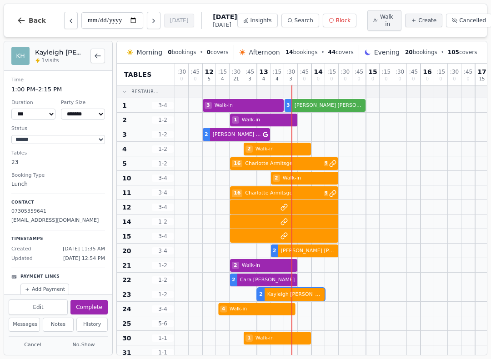
click at [251, 317] on div "4 Walk-in" at bounding box center [489, 309] width 628 height 15
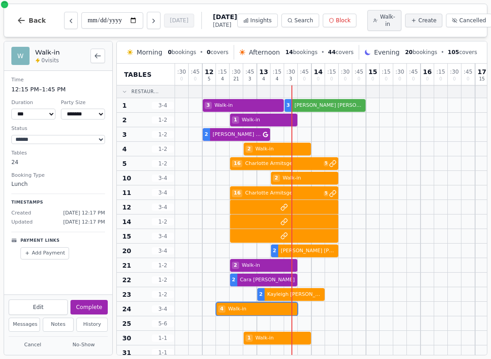
click at [96, 303] on button "Complete" at bounding box center [89, 307] width 37 height 15
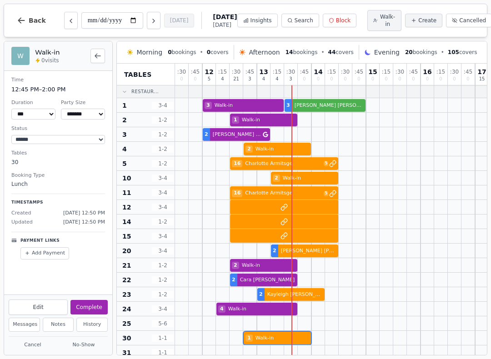
click at [291, 341] on div "1 Walk-in" at bounding box center [489, 338] width 628 height 15
click at [88, 313] on button "Complete" at bounding box center [89, 307] width 37 height 15
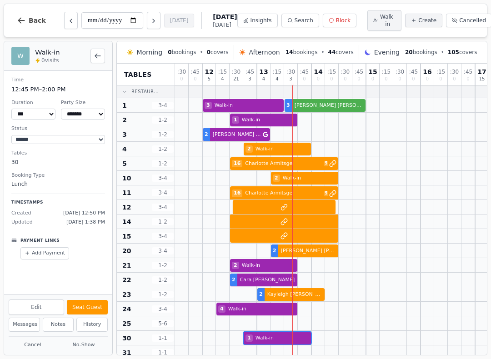
click at [271, 204] on div at bounding box center [489, 207] width 628 height 15
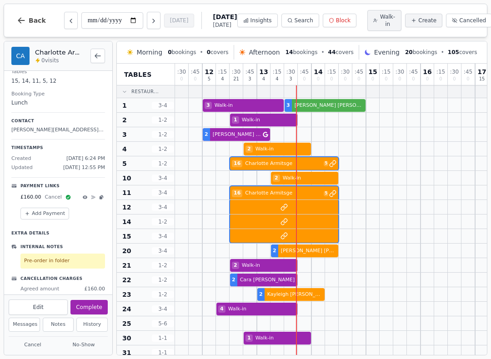
scroll to position [75, 0]
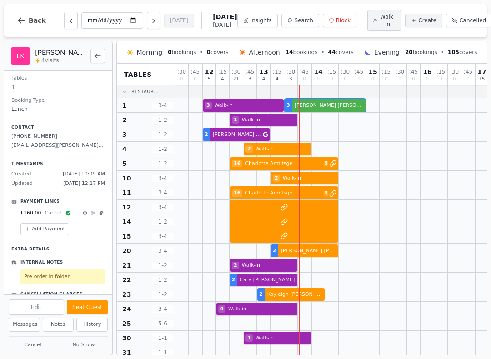
click at [333, 100] on div at bounding box center [332, 105] width 14 height 14
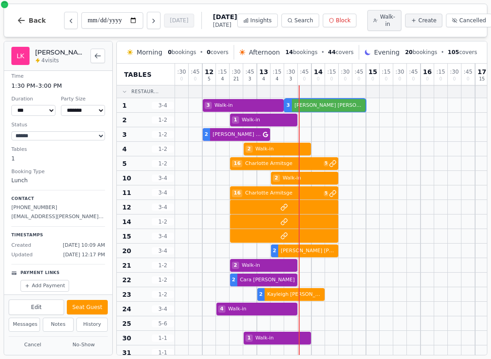
click at [81, 307] on button "Seat Guest" at bounding box center [87, 307] width 41 height 15
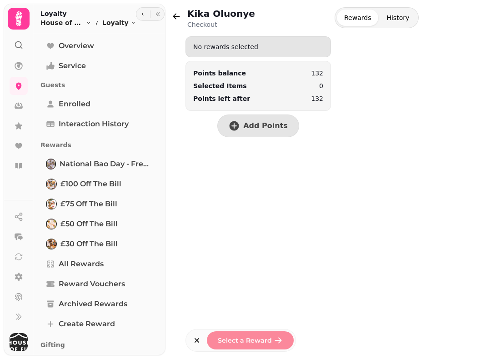
click at [19, 65] on icon at bounding box center [19, 66] width 8 height 8
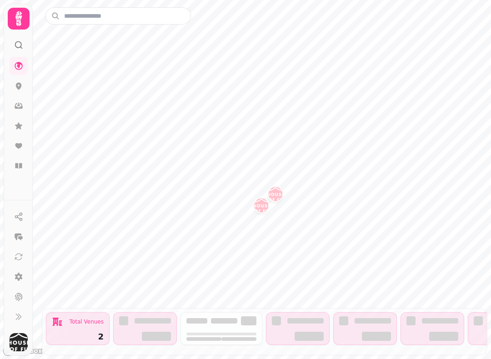
click at [16, 92] on link at bounding box center [19, 86] width 18 height 18
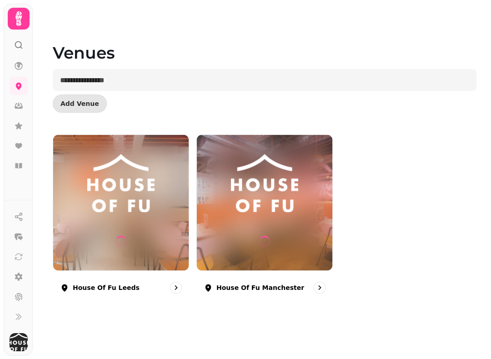
click at [157, 237] on div at bounding box center [121, 203] width 136 height 136
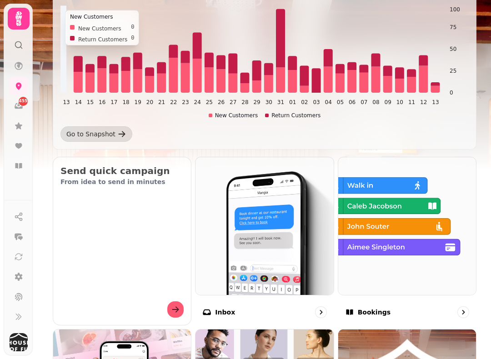
scroll to position [172, 0]
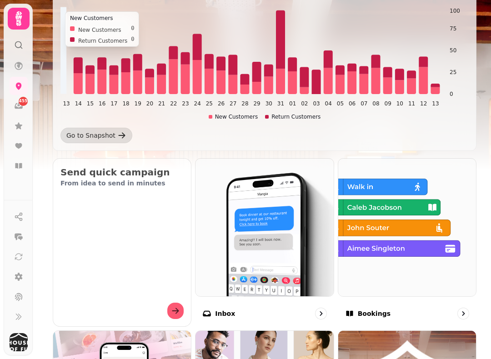
click at [437, 263] on img at bounding box center [408, 228] width 138 height 138
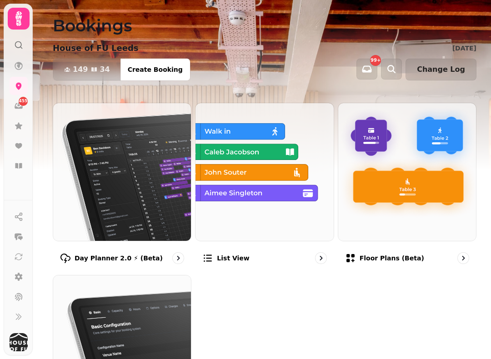
scroll to position [7, 0]
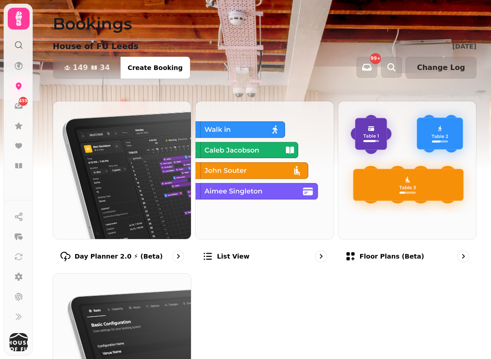
click at [149, 170] on img at bounding box center [122, 170] width 138 height 138
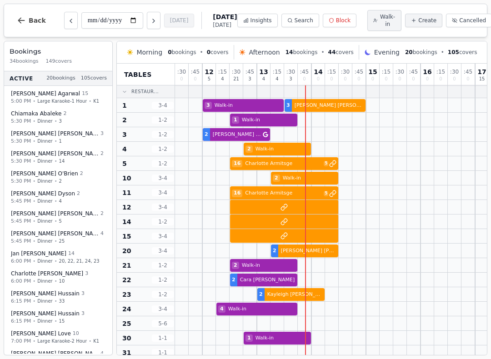
click at [380, 25] on span "Walk-in" at bounding box center [388, 20] width 16 height 15
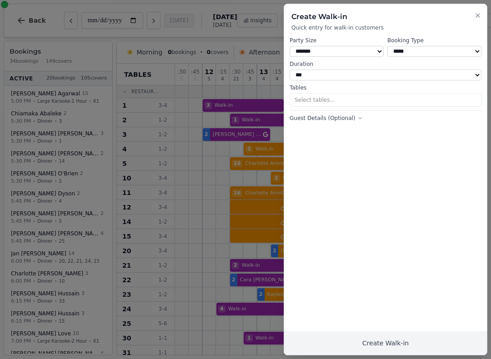
select select "*"
click at [323, 97] on button "1 table selected" at bounding box center [386, 100] width 192 height 14
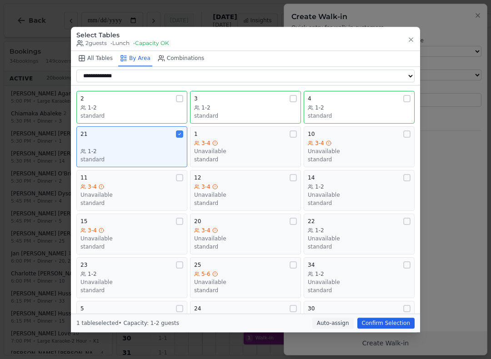
click at [147, 149] on div "1-2" at bounding box center [132, 151] width 103 height 7
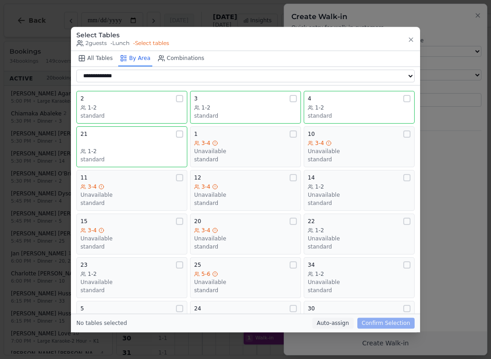
click at [148, 104] on div "1-2" at bounding box center [132, 107] width 103 height 7
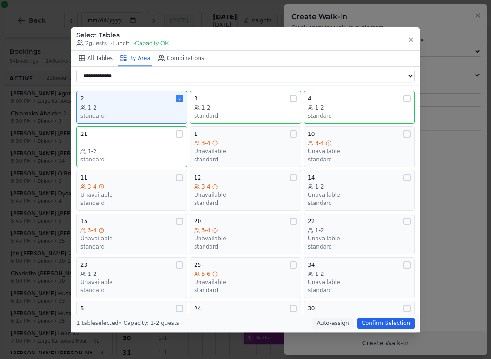
click at [379, 328] on button "Confirm Selection" at bounding box center [386, 323] width 57 height 11
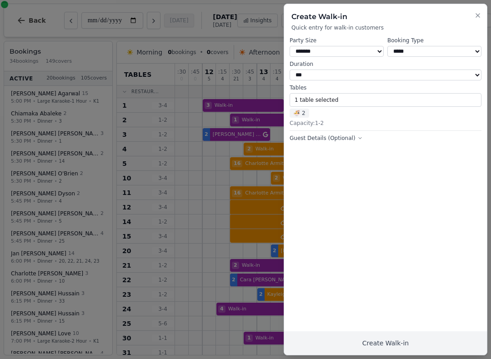
click at [365, 343] on button "Create Walk-in" at bounding box center [385, 344] width 203 height 24
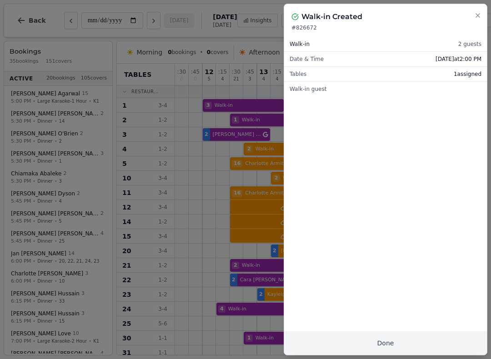
click at [412, 339] on button "Done" at bounding box center [385, 344] width 203 height 24
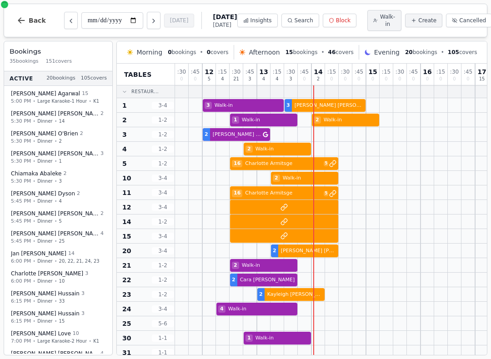
select select "****"
select select "**"
select select "******"
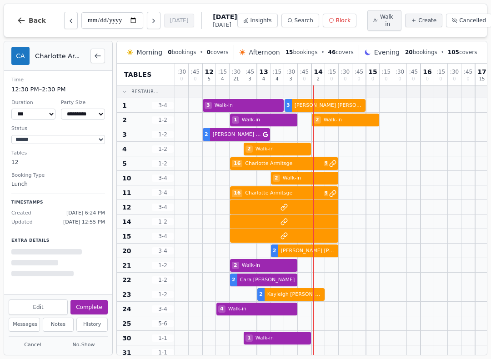
click at [264, 205] on div at bounding box center [489, 207] width 628 height 15
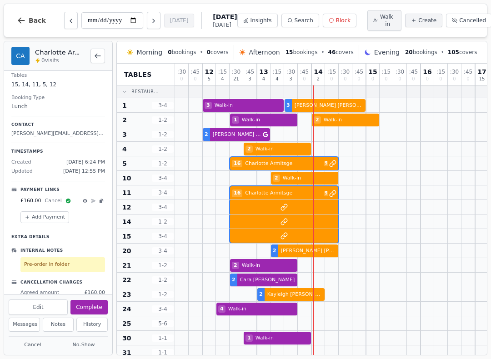
scroll to position [80, 0]
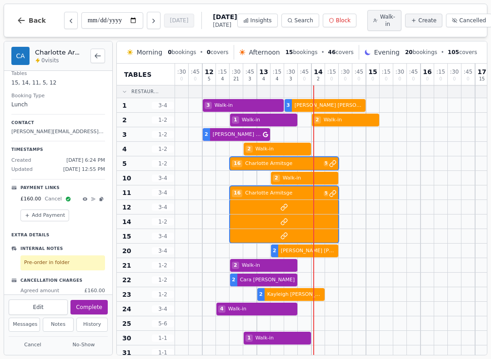
click at [56, 199] on span "Cancel" at bounding box center [53, 200] width 17 height 8
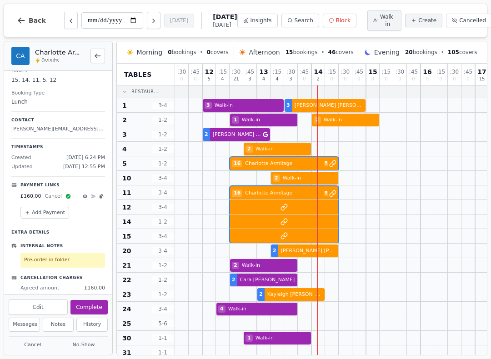
scroll to position [81, 0]
click at [89, 260] on p "Pre-order in folder" at bounding box center [62, 262] width 77 height 8
click at [255, 217] on div "2 Alastair Kirton" at bounding box center [489, 222] width 628 height 15
click at [96, 310] on button "Complete" at bounding box center [89, 307] width 37 height 15
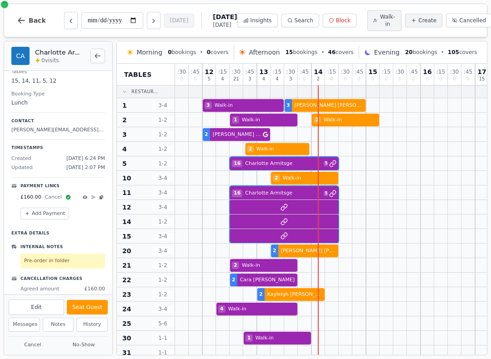
scroll to position [55, 0]
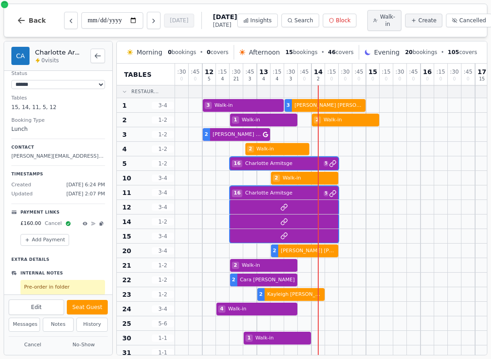
click at [272, 150] on div "2 Walk-in 2 [PERSON_NAME] 2 [PERSON_NAME]" at bounding box center [489, 149] width 628 height 15
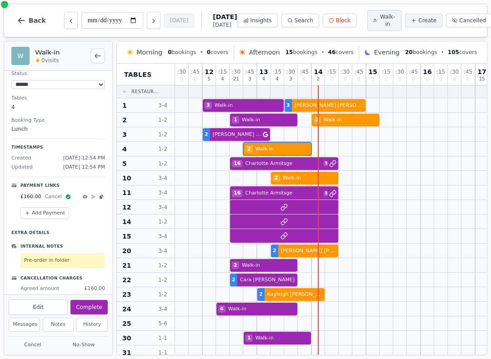
scroll to position [0, 0]
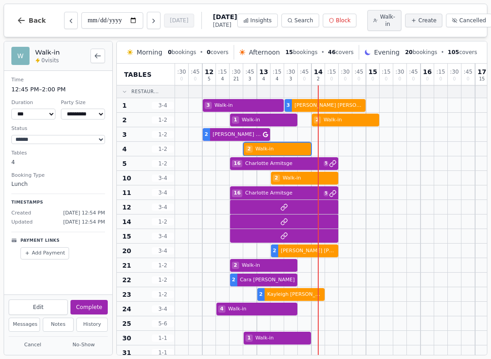
click at [92, 315] on button "Complete" at bounding box center [89, 307] width 37 height 15
click at [293, 182] on div "2 Walk-in 3 Charlotte Williams 14 Mike Boyers VIP customer (19 visits) 4" at bounding box center [489, 178] width 628 height 15
click at [94, 305] on button "Complete" at bounding box center [89, 307] width 37 height 15
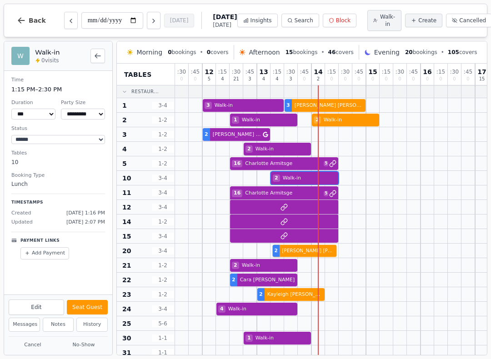
click at [288, 258] on div "2 [PERSON_NAME] [DATE][PERSON_NAME] 5" at bounding box center [489, 251] width 628 height 15
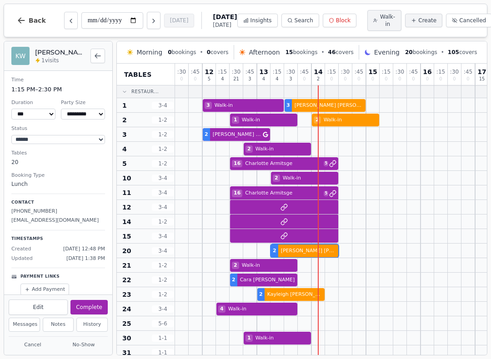
click at [102, 303] on button "Complete" at bounding box center [89, 307] width 37 height 15
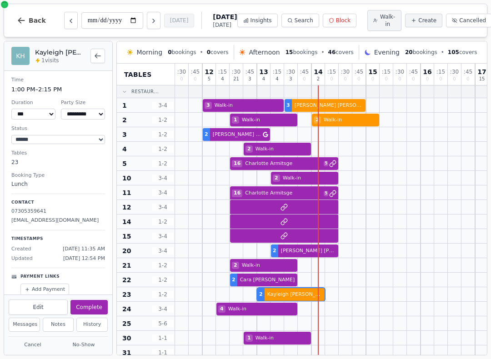
click at [283, 297] on div "2 [PERSON_NAME]" at bounding box center [489, 295] width 628 height 15
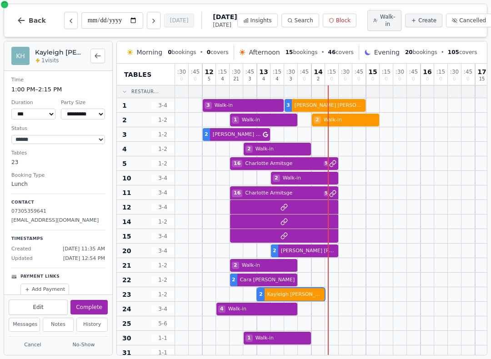
click at [437, 51] on span "20 bookings" at bounding box center [421, 52] width 32 height 7
click at [406, 49] on div "Morning 0 bookings • 0 covers Afternoon 15 bookings • 46 covers Evening 20 book…" at bounding box center [302, 52] width 356 height 15
click at [308, 52] on span "15 bookings" at bounding box center [302, 52] width 32 height 7
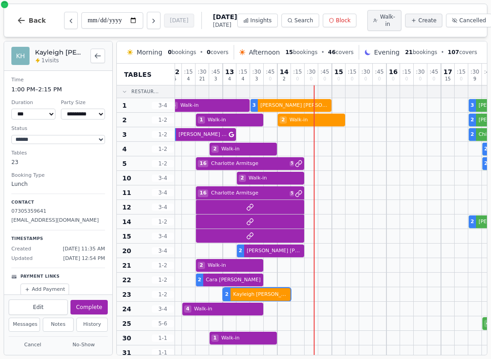
scroll to position [0, 32]
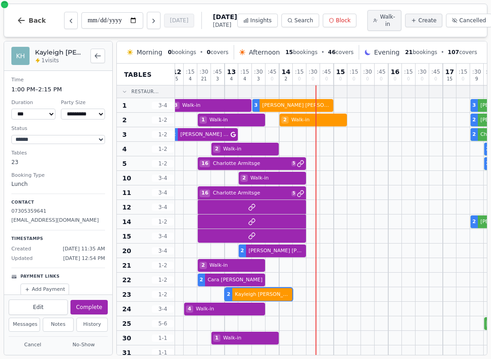
click at [380, 23] on span "Walk-in" at bounding box center [388, 20] width 16 height 15
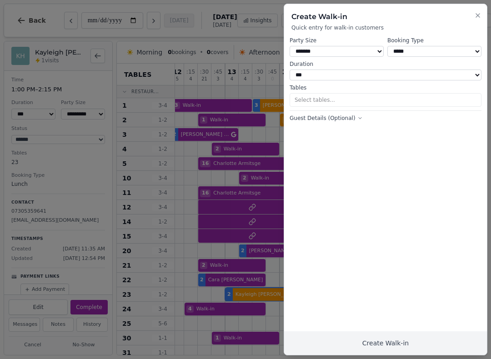
scroll to position [0, 27]
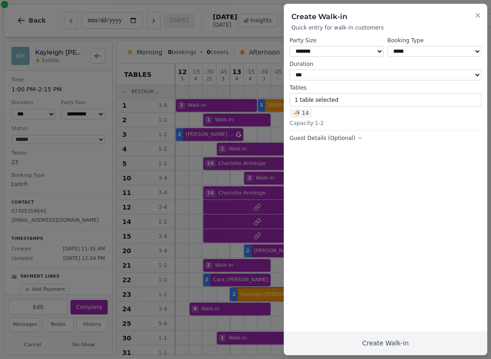
select select "*"
click at [332, 94] on button "1 table selected" at bounding box center [386, 100] width 192 height 14
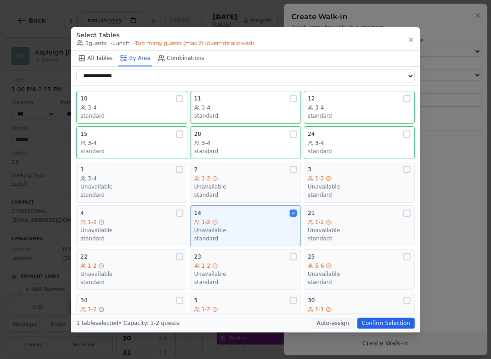
click at [330, 131] on div "24" at bounding box center [359, 134] width 103 height 7
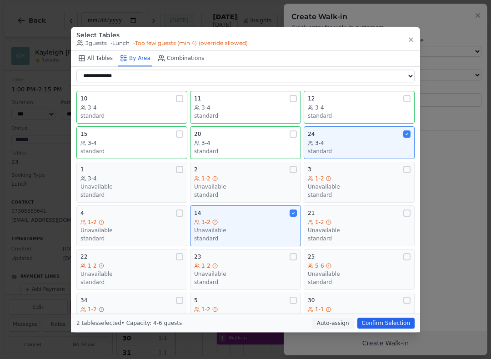
click at [389, 328] on button "Confirm Selection" at bounding box center [386, 323] width 57 height 11
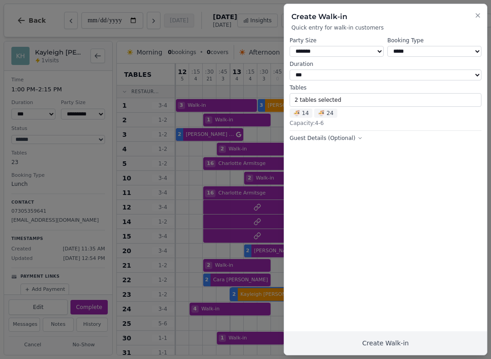
click at [403, 341] on button "Create Walk-in" at bounding box center [385, 344] width 203 height 24
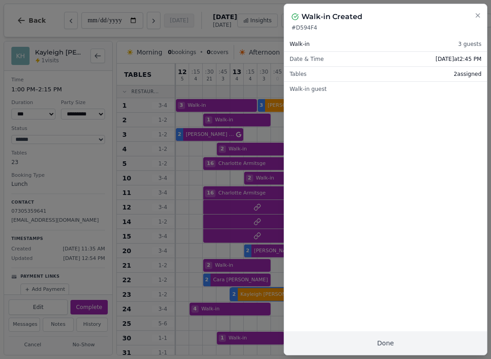
click at [388, 341] on button "Done" at bounding box center [385, 344] width 203 height 24
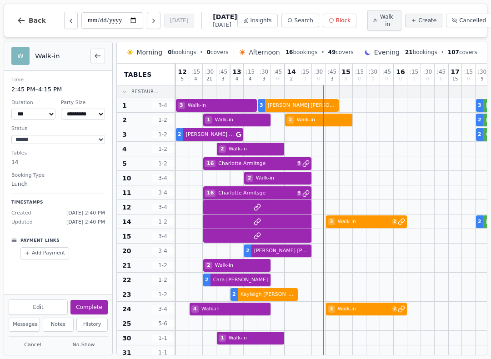
click at [358, 217] on div at bounding box center [360, 222] width 14 height 14
click at [30, 343] on button "Cancel" at bounding box center [33, 345] width 48 height 11
click at [419, 21] on span "Create" at bounding box center [428, 20] width 18 height 7
select select "****"
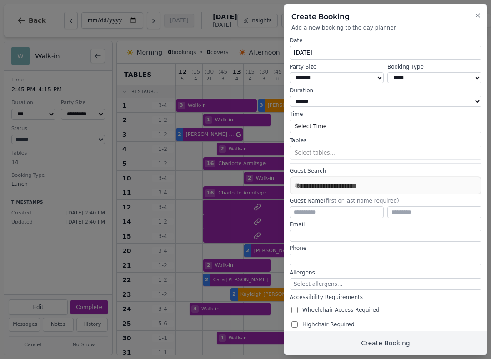
click at [480, 14] on icon "button" at bounding box center [478, 16] width 4 height 4
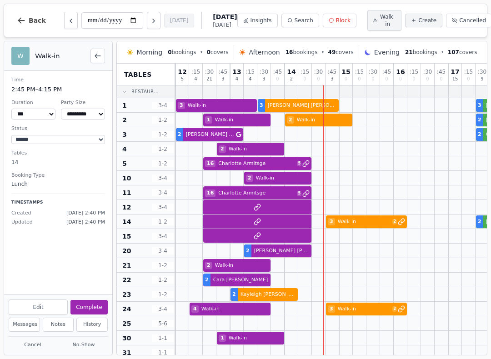
click at [380, 20] on span "Walk-in" at bounding box center [388, 20] width 16 height 15
select select "****"
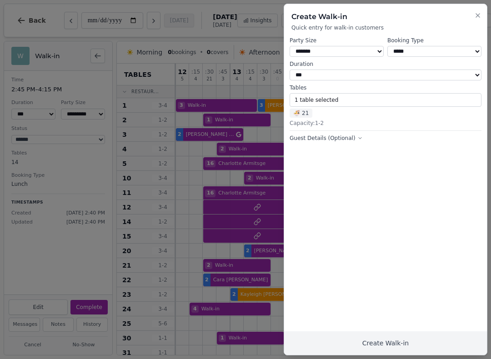
click at [373, 49] on select "* ***** * ****** * ****** * ****** * ****** * ****** * ****** * ****** * ******…" at bounding box center [337, 51] width 94 height 11
select select "*"
click at [337, 96] on button "1 table selected" at bounding box center [386, 100] width 192 height 14
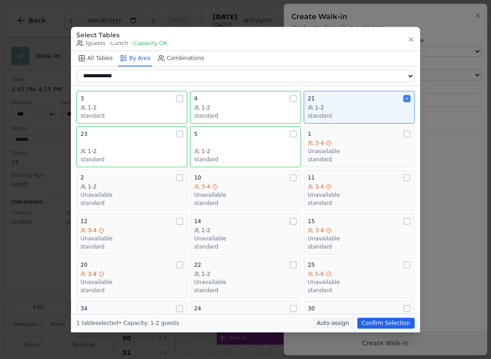
click at [364, 91] on button "21 1-2 standard" at bounding box center [359, 107] width 111 height 33
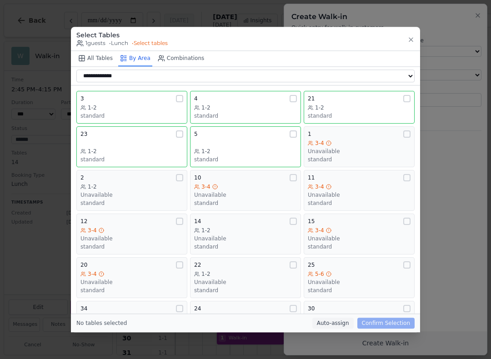
click at [394, 95] on div "21" at bounding box center [359, 98] width 103 height 7
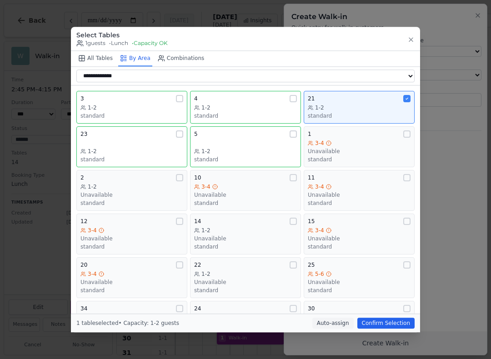
click at [382, 329] on button "Confirm Selection" at bounding box center [386, 323] width 57 height 11
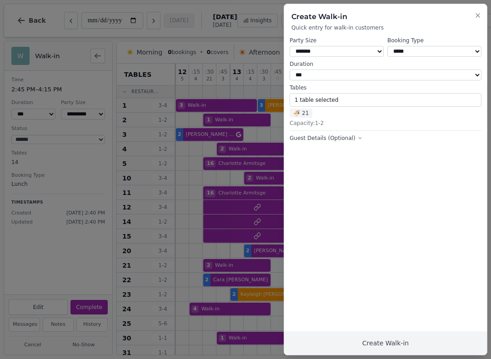
click at [380, 350] on button "Create Walk-in" at bounding box center [385, 344] width 203 height 24
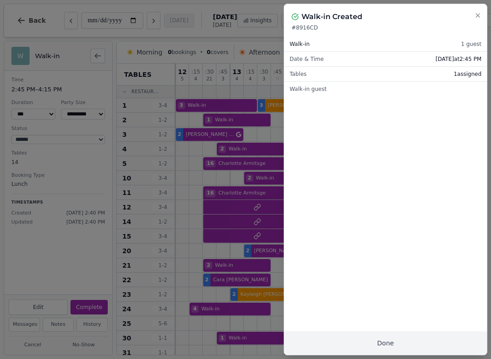
click at [397, 350] on button "Done" at bounding box center [385, 344] width 203 height 24
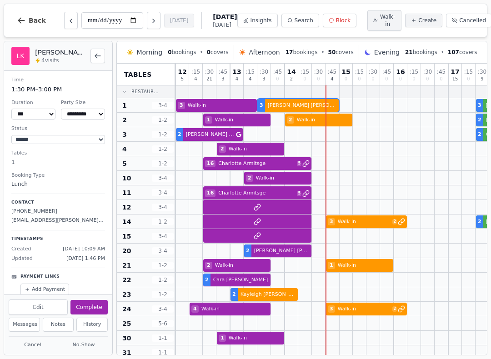
click at [93, 308] on button "Complete" at bounding box center [89, 307] width 37 height 15
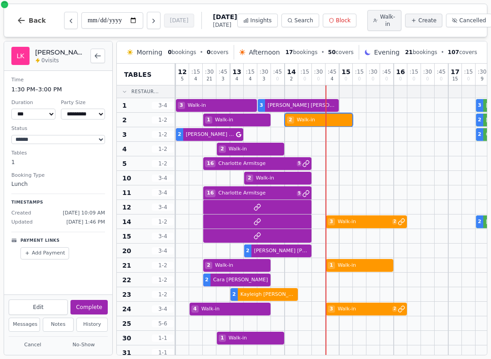
click at [306, 115] on div at bounding box center [305, 120] width 14 height 14
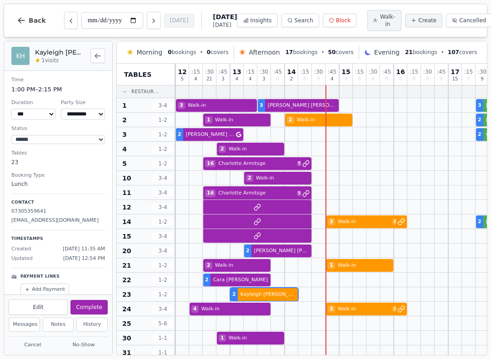
click at [269, 300] on div "2 [PERSON_NAME]" at bounding box center [462, 295] width 628 height 15
click at [93, 305] on button "Complete" at bounding box center [89, 307] width 37 height 15
